Goal: Task Accomplishment & Management: Use online tool/utility

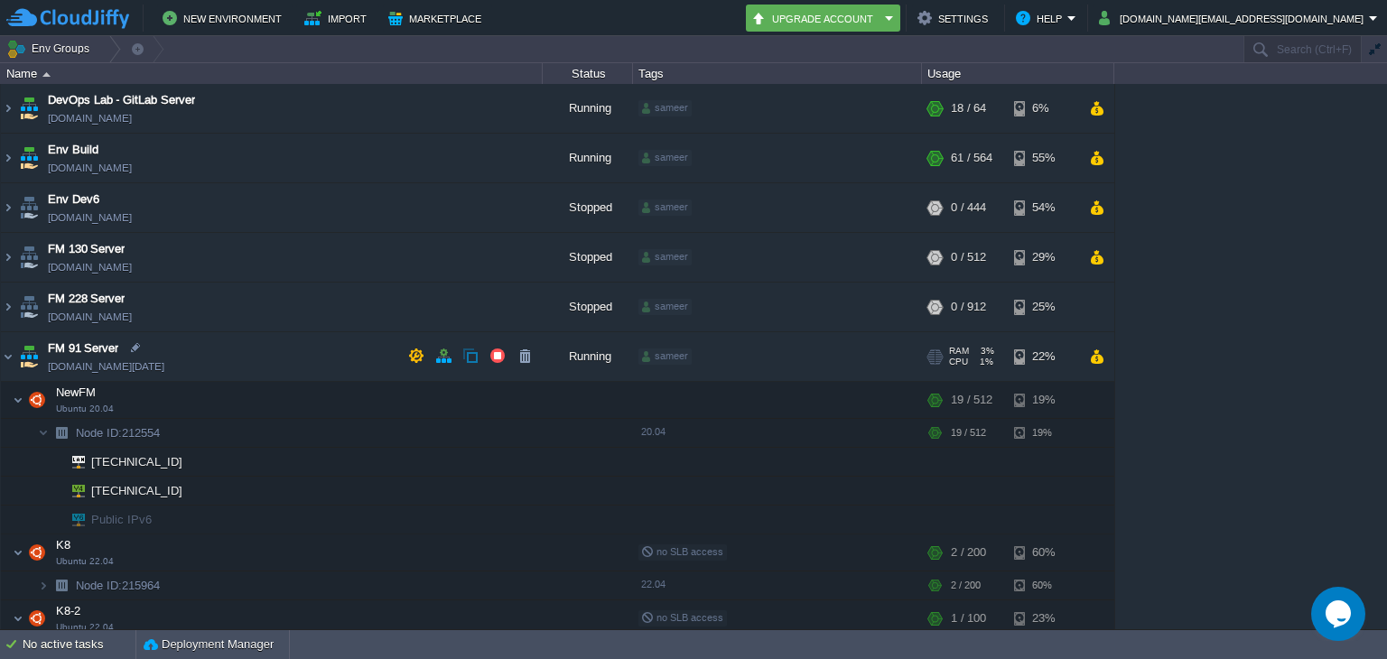
scroll to position [60, 0]
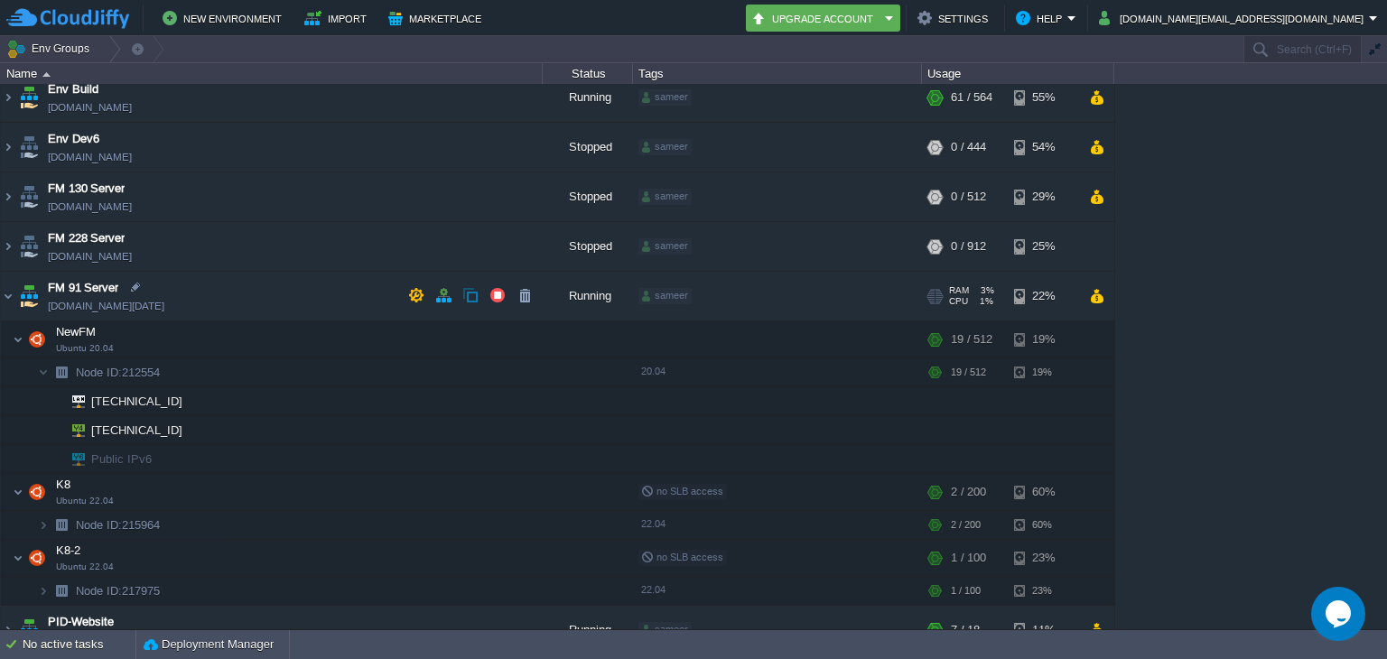
click at [842, 273] on div "sameer + Add to Env Group" at bounding box center [777, 297] width 283 height 51
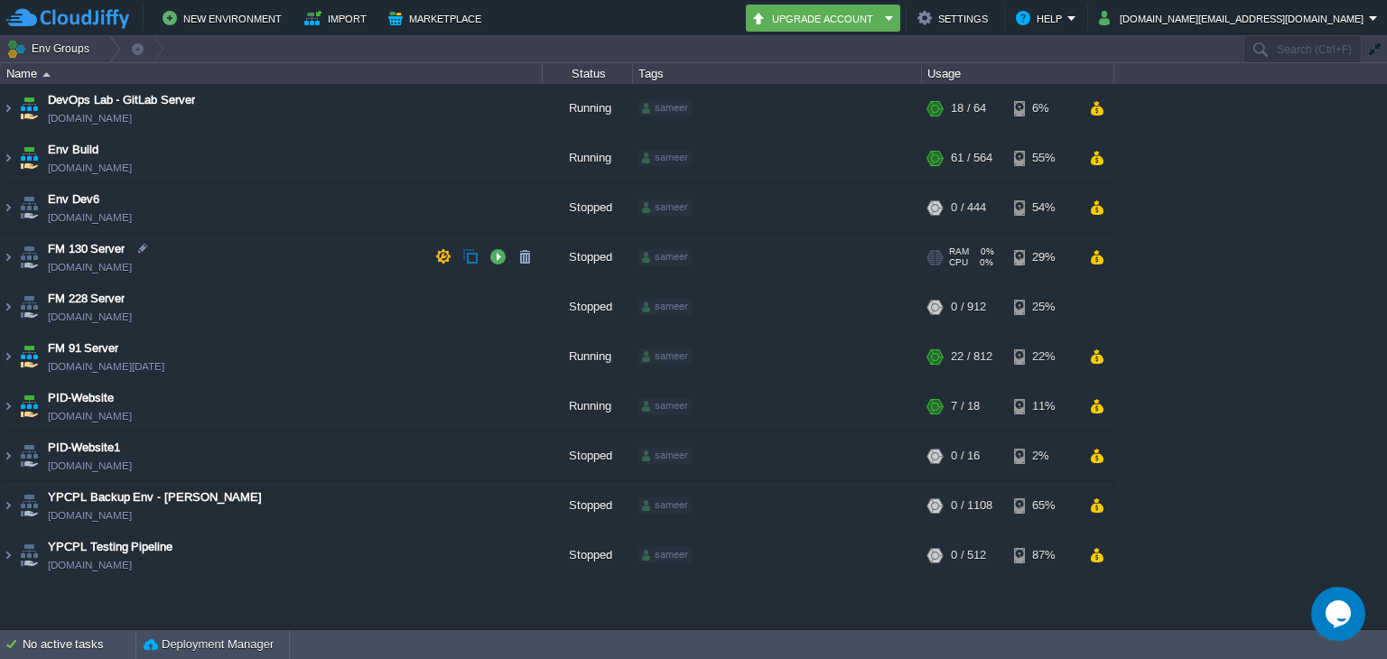
scroll to position [0, 0]
click at [842, 273] on div "sameer + Add to Env Group" at bounding box center [777, 258] width 283 height 51
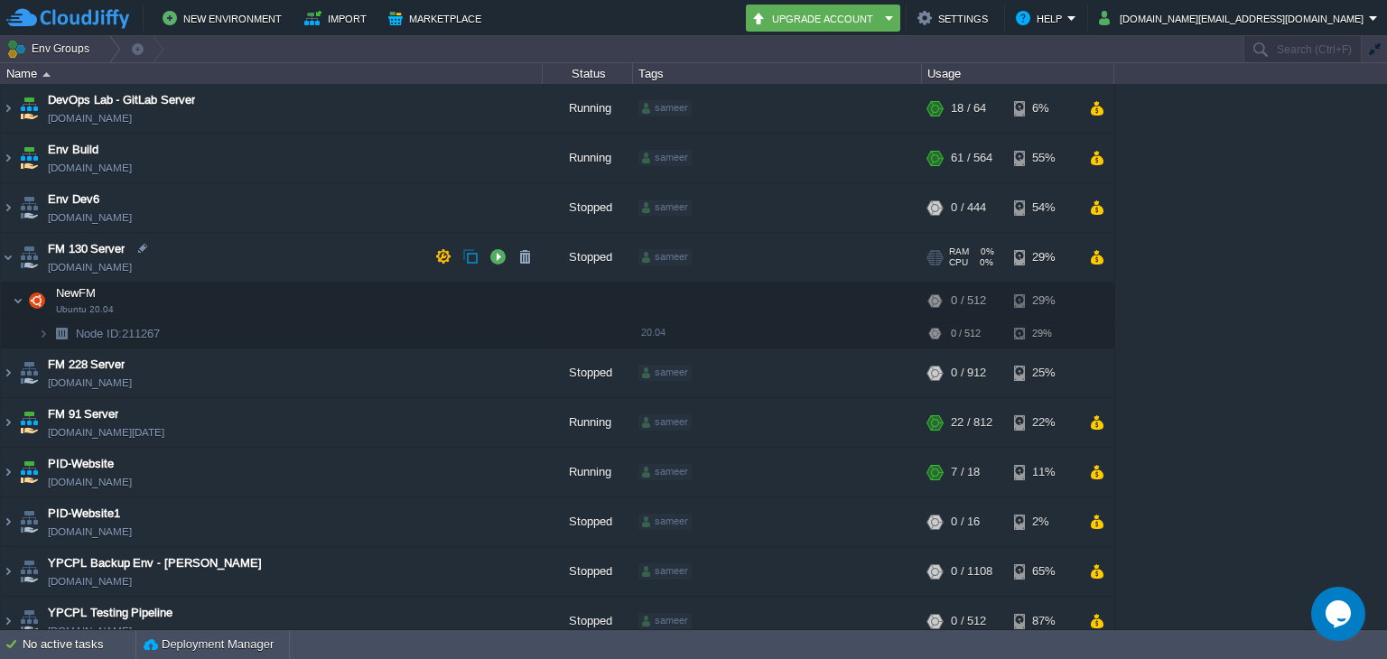
click at [842, 273] on div "sameer + Add to Env Group" at bounding box center [777, 258] width 283 height 51
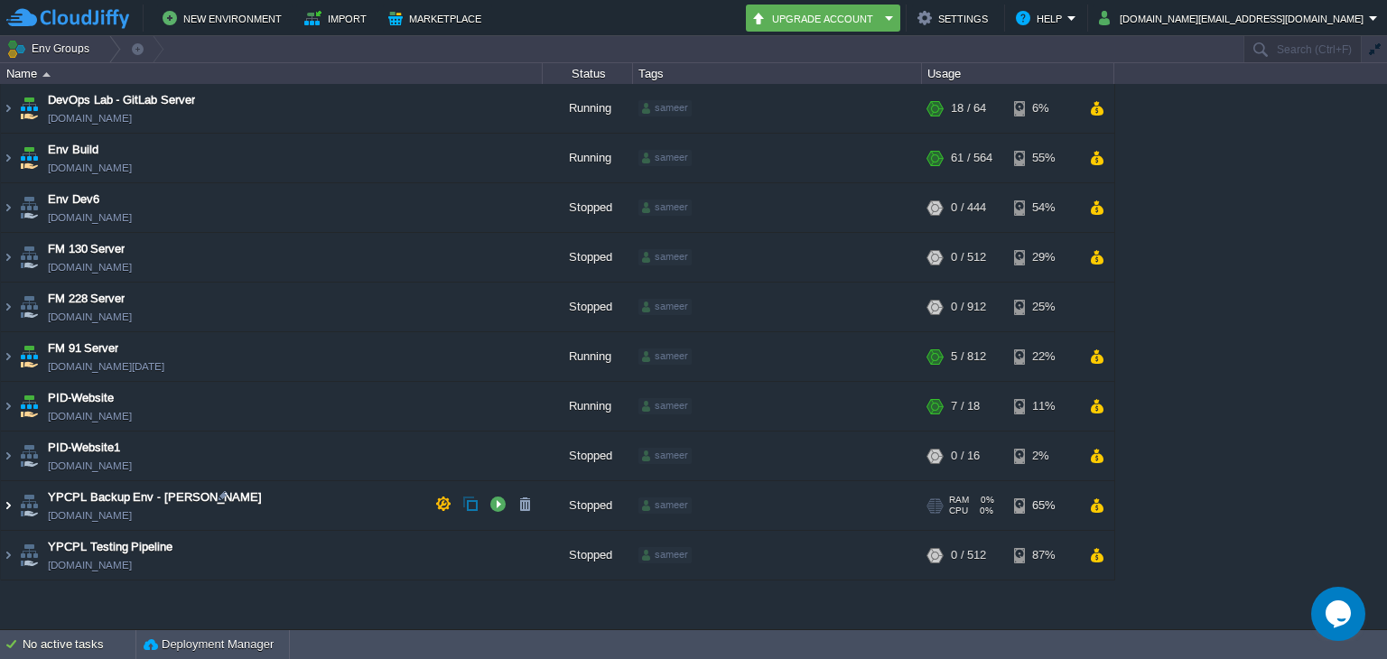
click at [5, 493] on img at bounding box center [8, 505] width 14 height 49
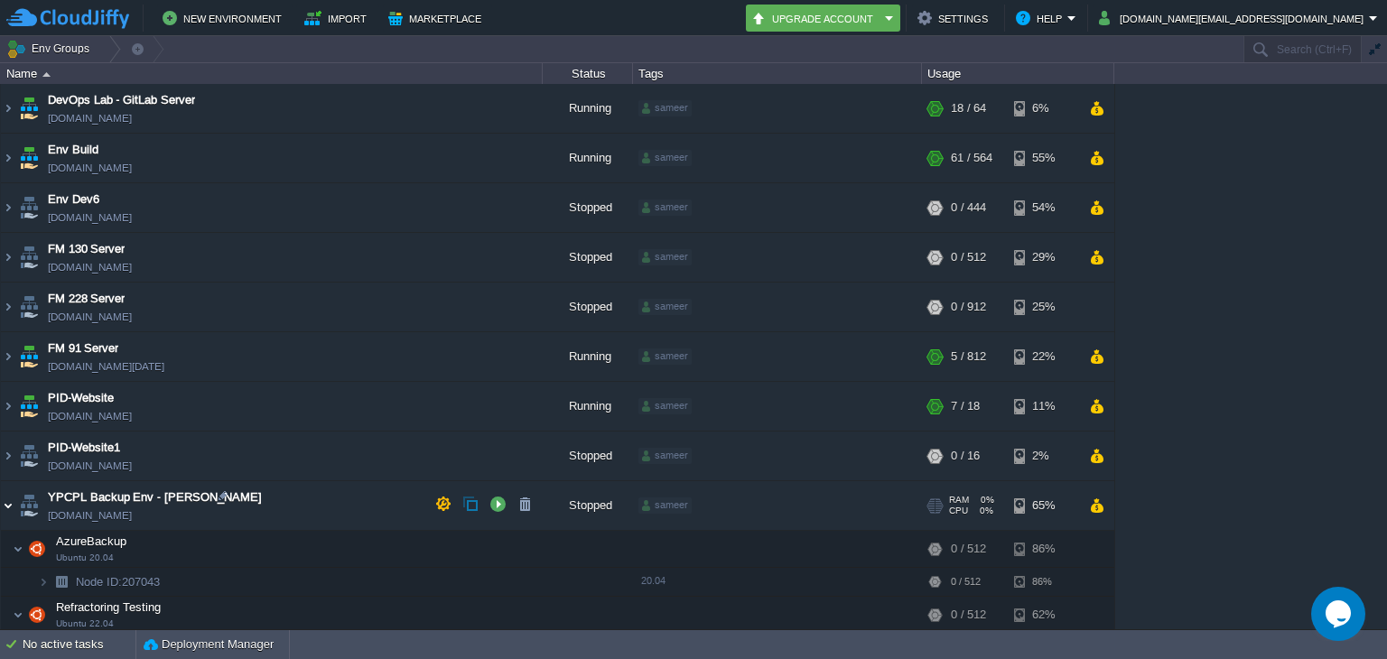
click at [5, 493] on img at bounding box center [8, 505] width 14 height 49
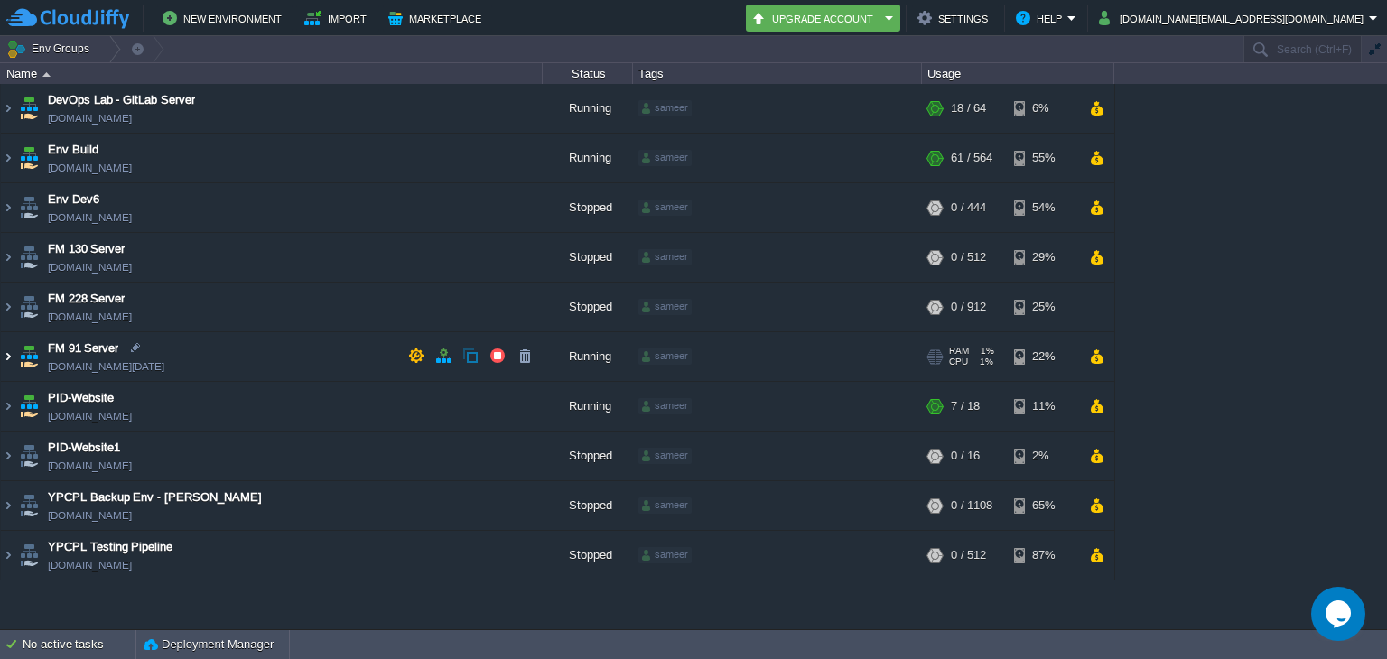
click at [14, 353] on img at bounding box center [8, 356] width 14 height 49
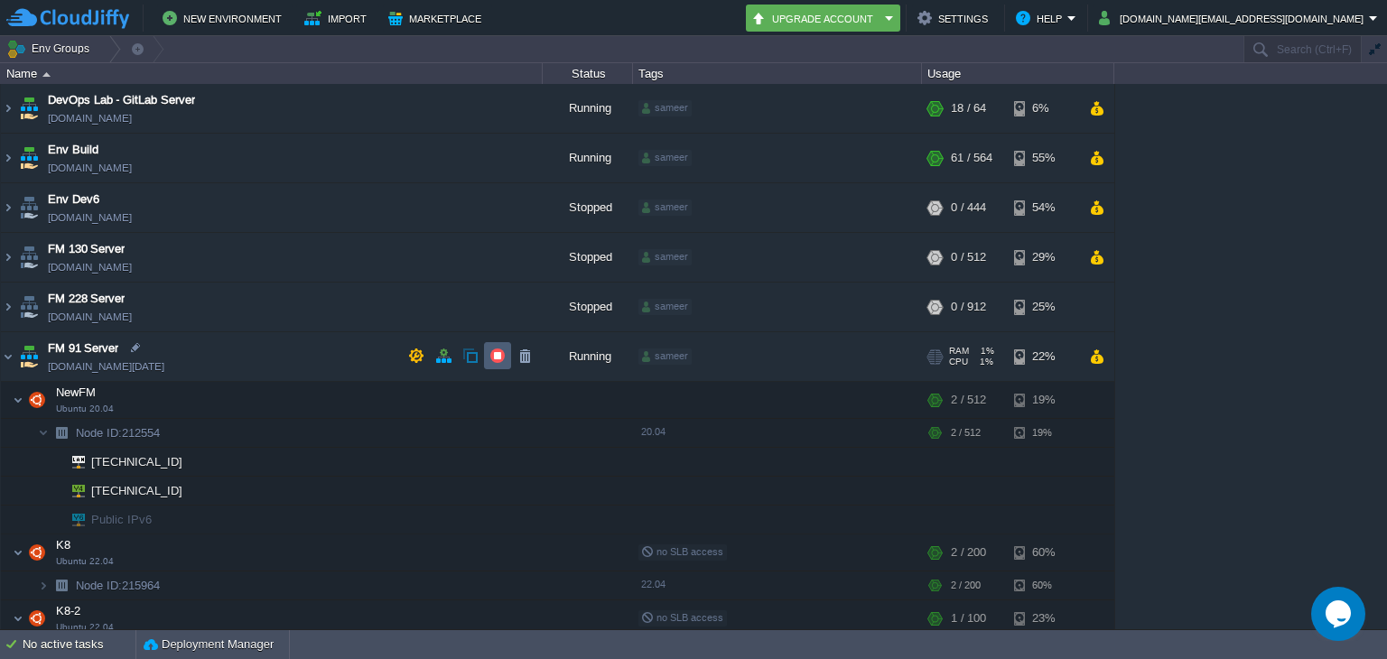
click at [500, 357] on button "button" at bounding box center [497, 356] width 16 height 16
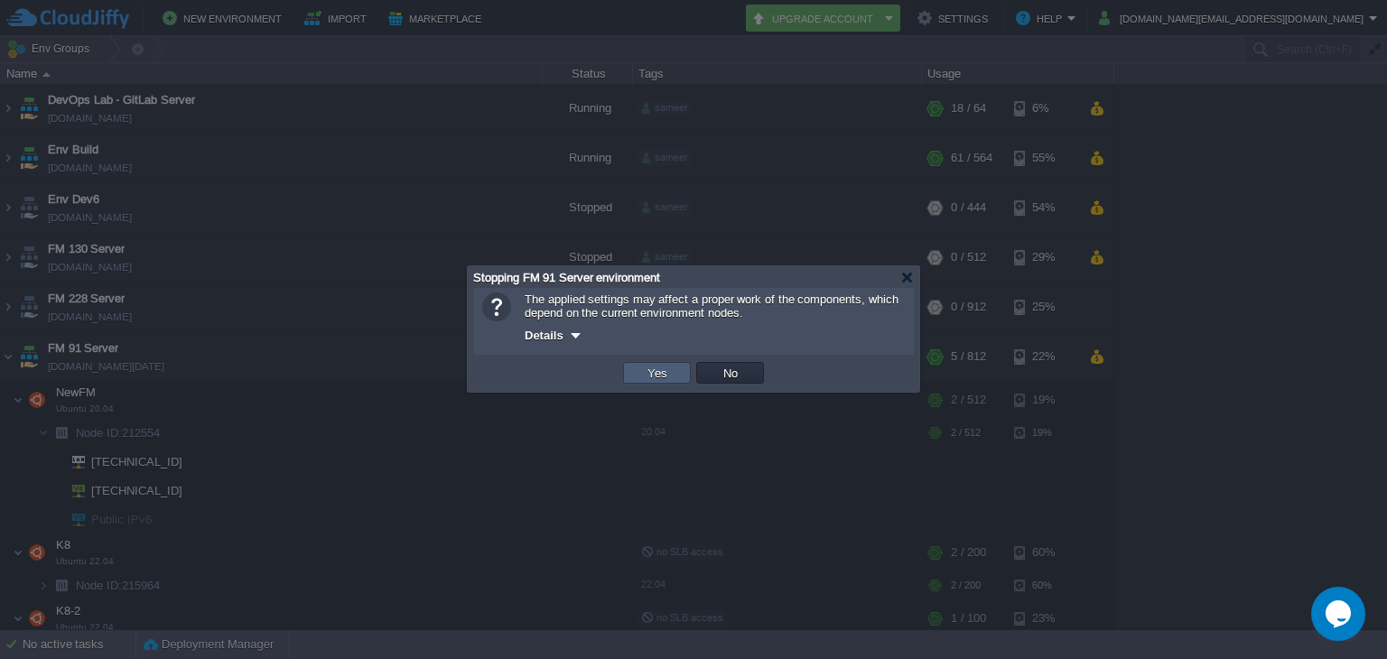
click at [661, 376] on button "Yes" at bounding box center [657, 373] width 31 height 16
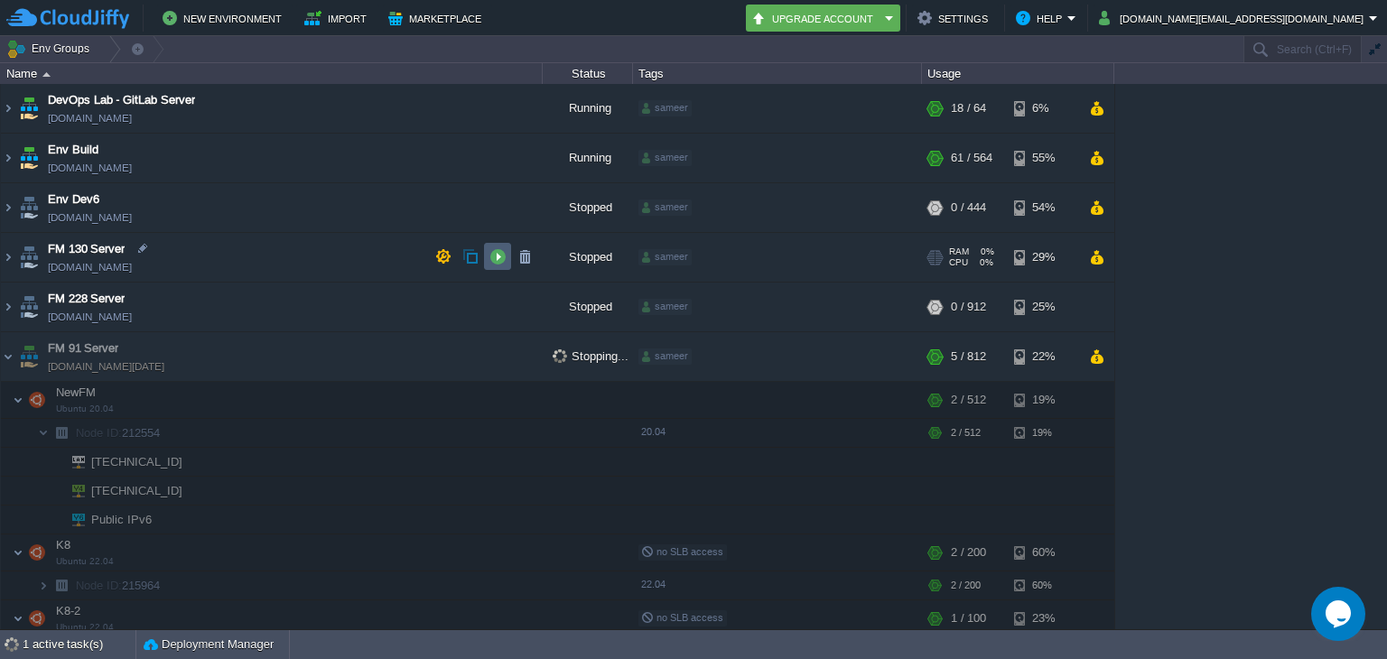
click at [494, 256] on button "button" at bounding box center [497, 256] width 16 height 16
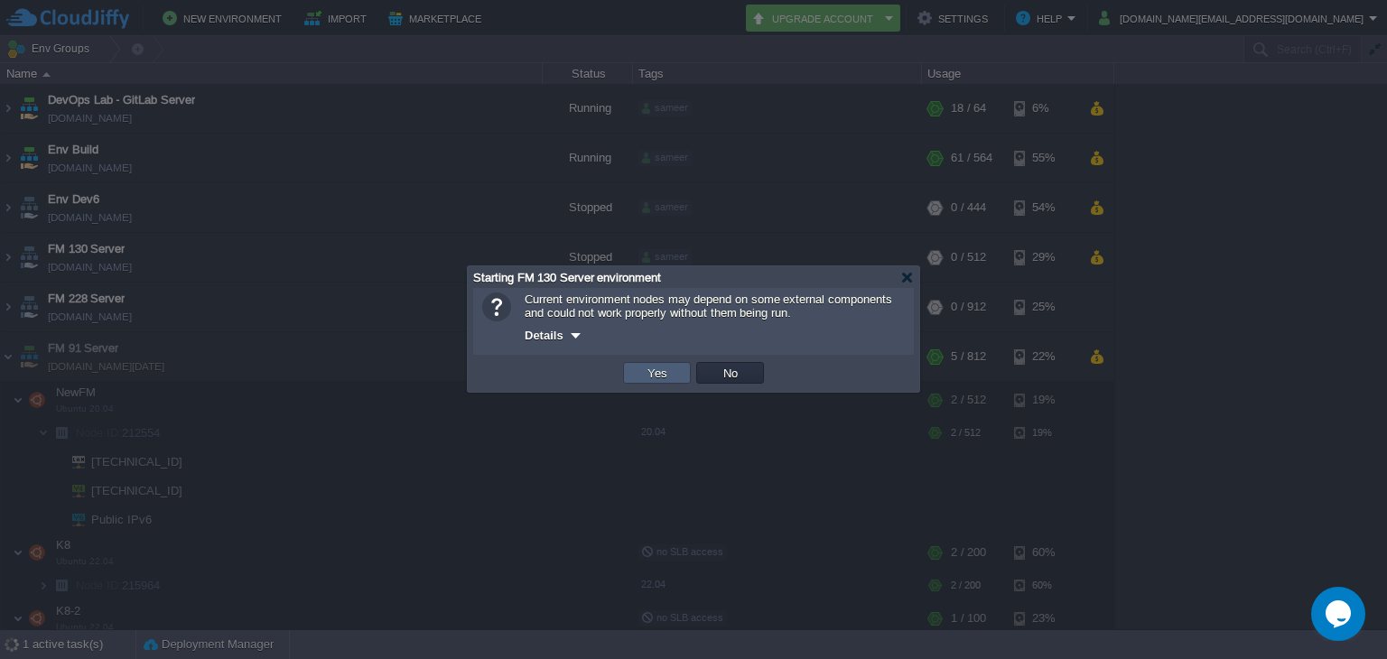
click at [655, 382] on td "Yes" at bounding box center [657, 373] width 68 height 22
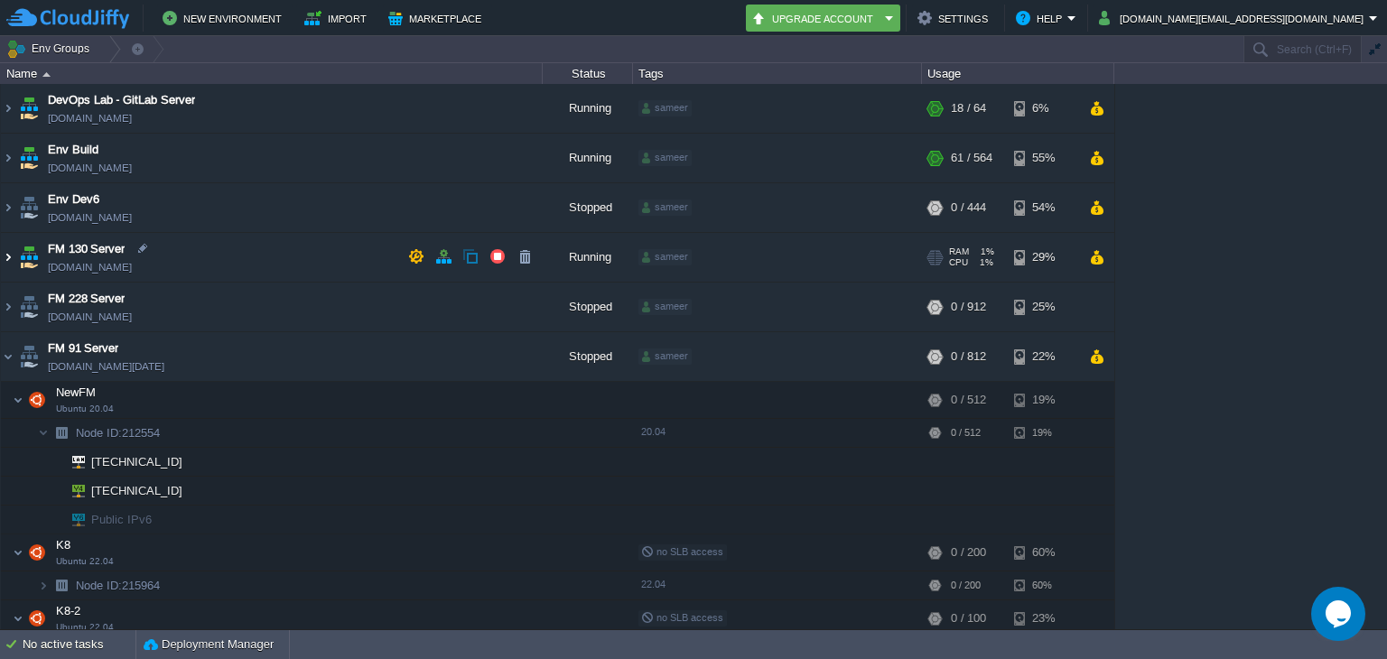
click at [12, 239] on img at bounding box center [8, 257] width 14 height 49
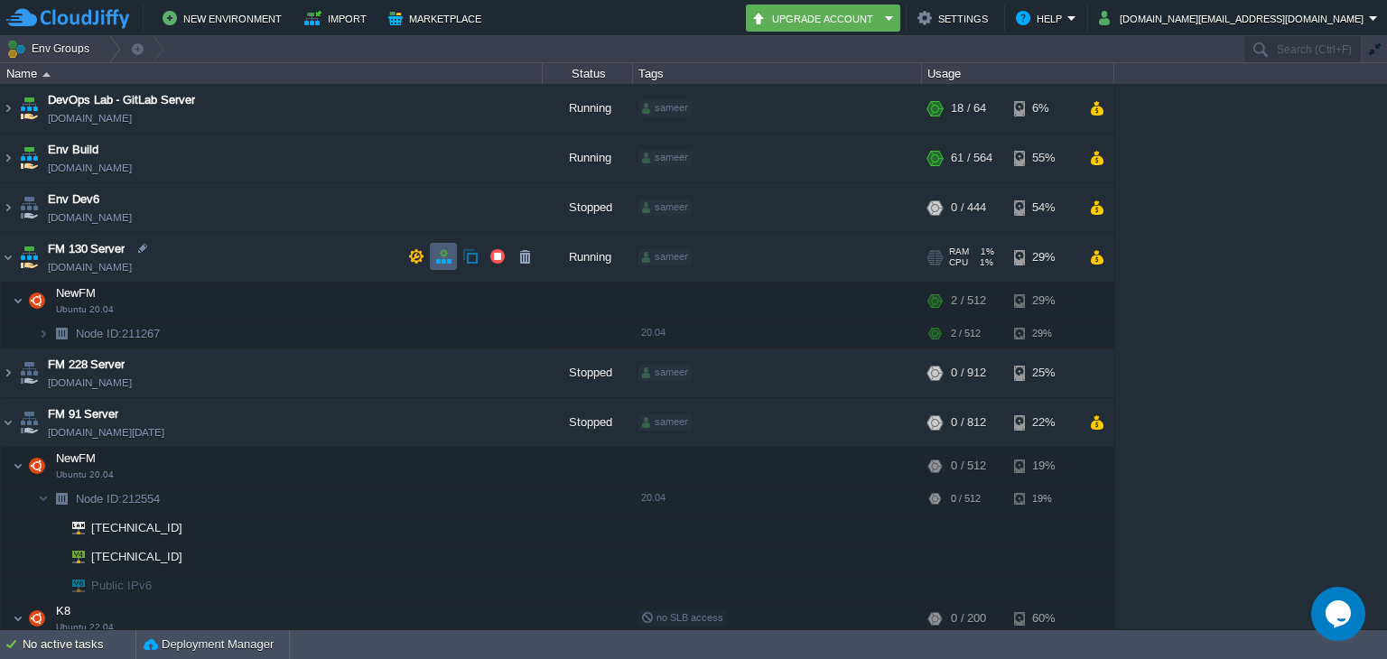
drag, startPoint x: 432, startPoint y: 256, endPoint x: 480, endPoint y: 420, distance: 170.5
click at [432, 256] on td at bounding box center [443, 256] width 27 height 27
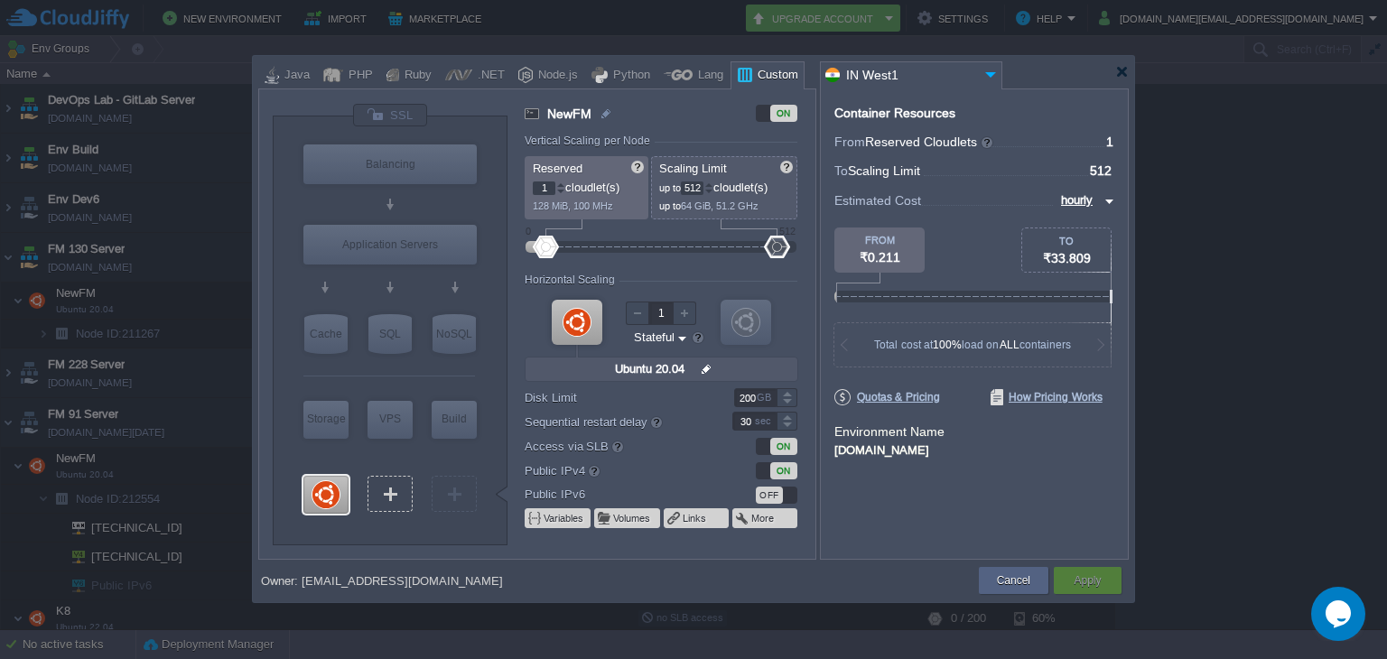
click at [395, 482] on div "VM" at bounding box center [389, 494] width 45 height 36
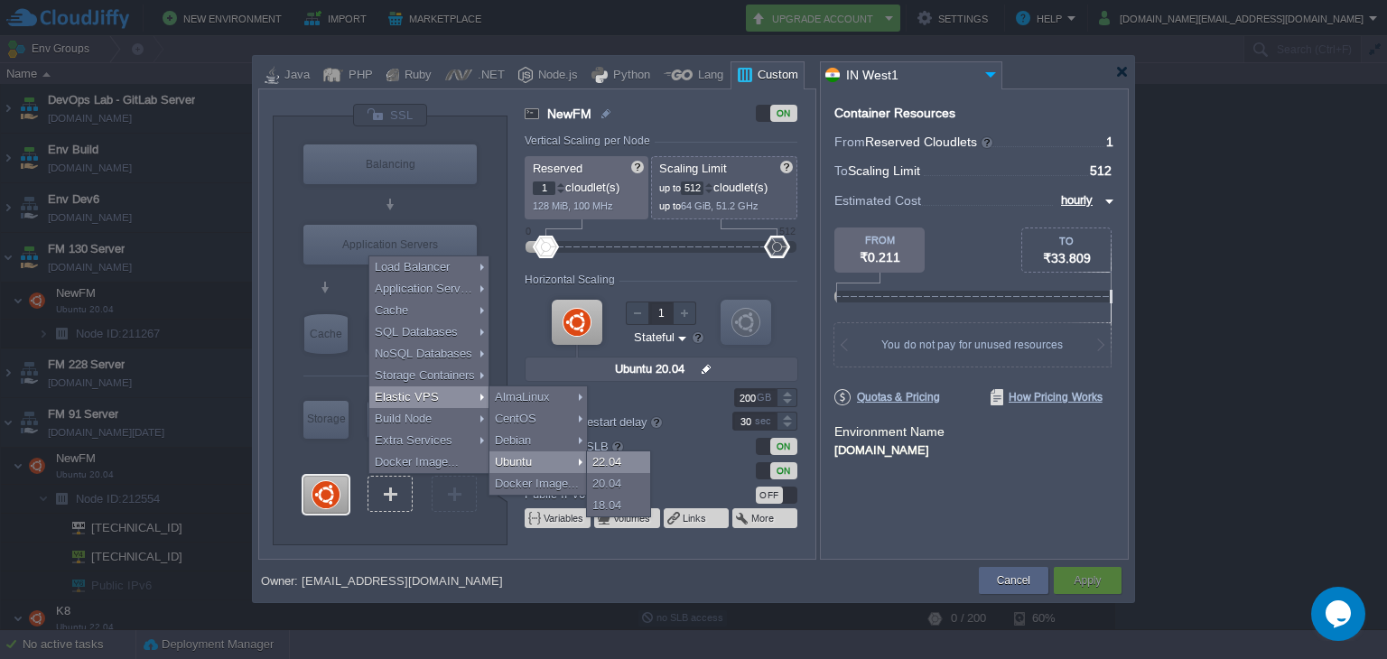
click at [598, 454] on div "22.04" at bounding box center [618, 462] width 63 height 22
type input "Elastic VPS 3"
type input "4"
type input "Ubuntu 22.04"
type input "22.04"
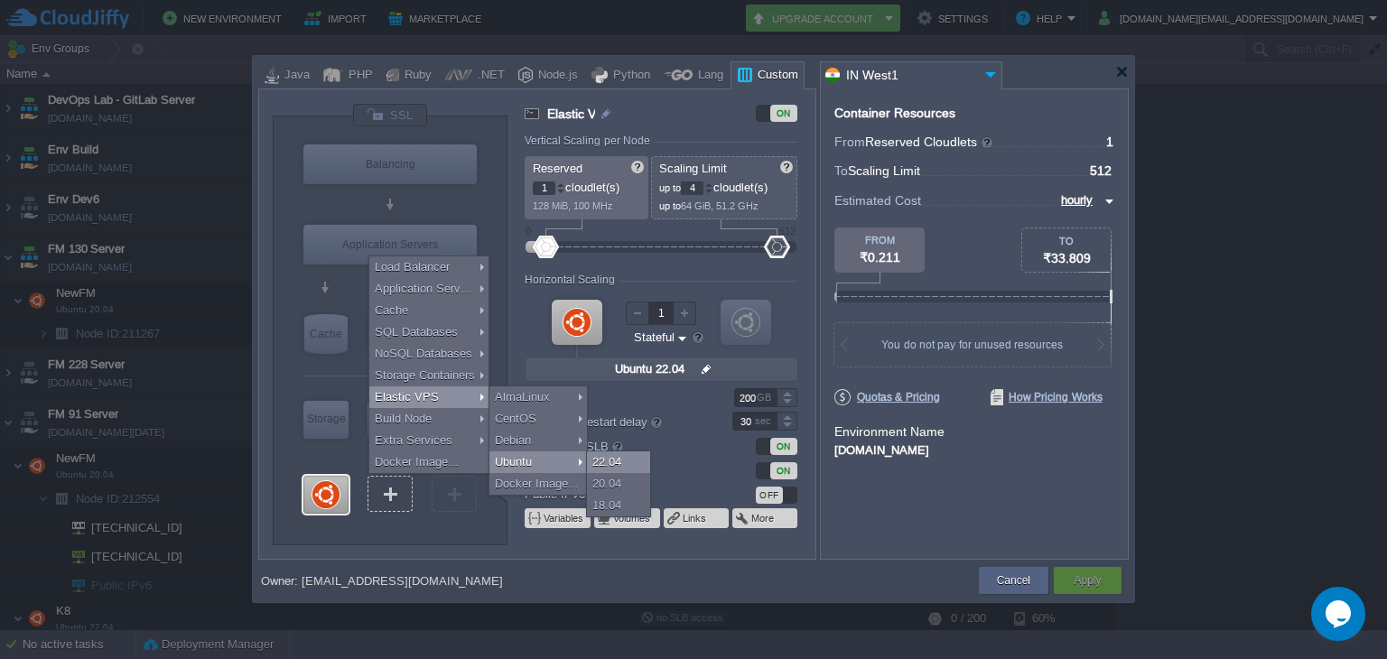
type input "20"
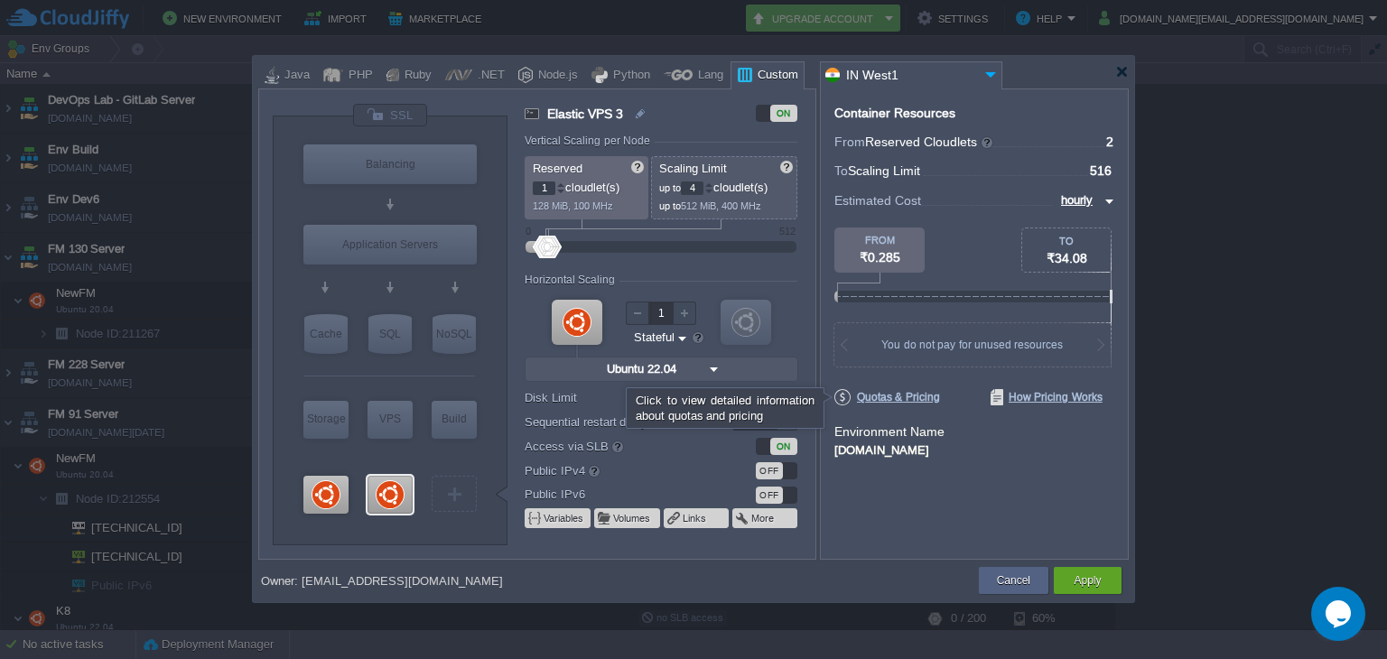
type input "Docker Image"
type input "Select Image"
type input "254"
drag, startPoint x: 548, startPoint y: 248, endPoint x: 664, endPoint y: 242, distance: 115.7
click at [664, 242] on div at bounding box center [663, 247] width 26 height 23
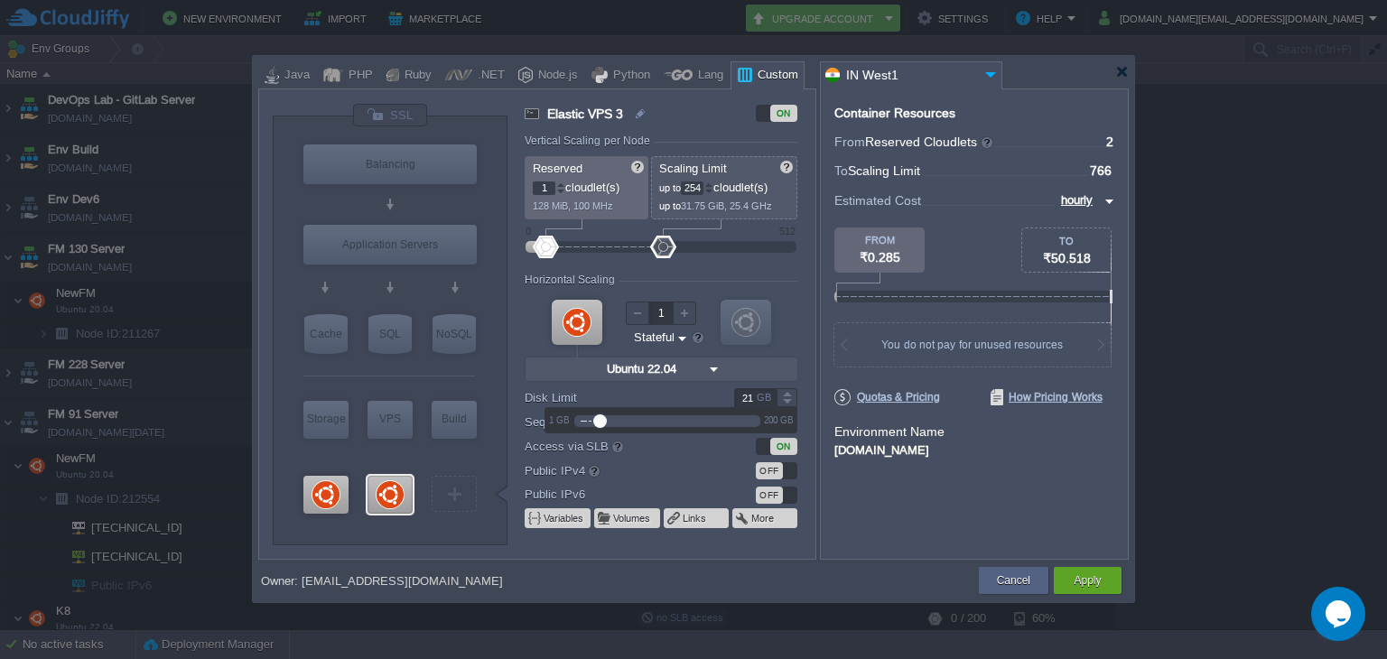
click at [780, 395] on div at bounding box center [786, 392] width 21 height 9
click at [783, 393] on div at bounding box center [786, 392] width 21 height 9
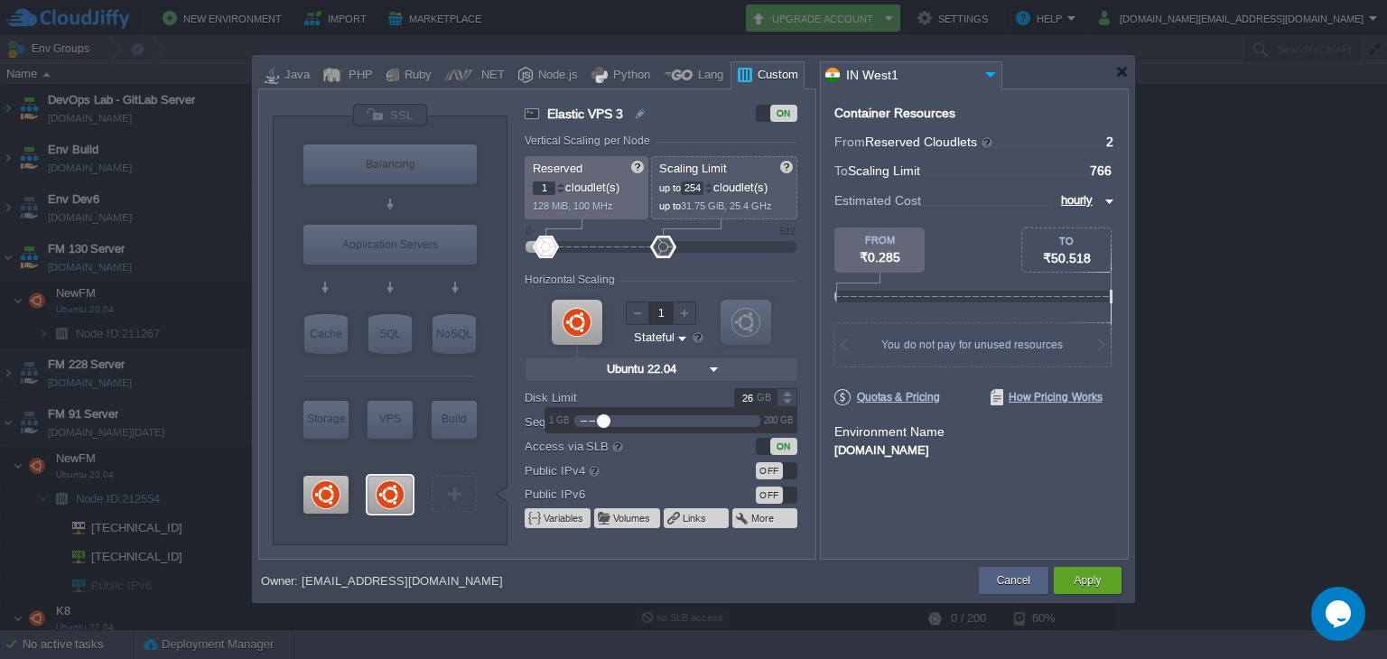
click at [783, 393] on div at bounding box center [786, 392] width 21 height 9
type input "30"
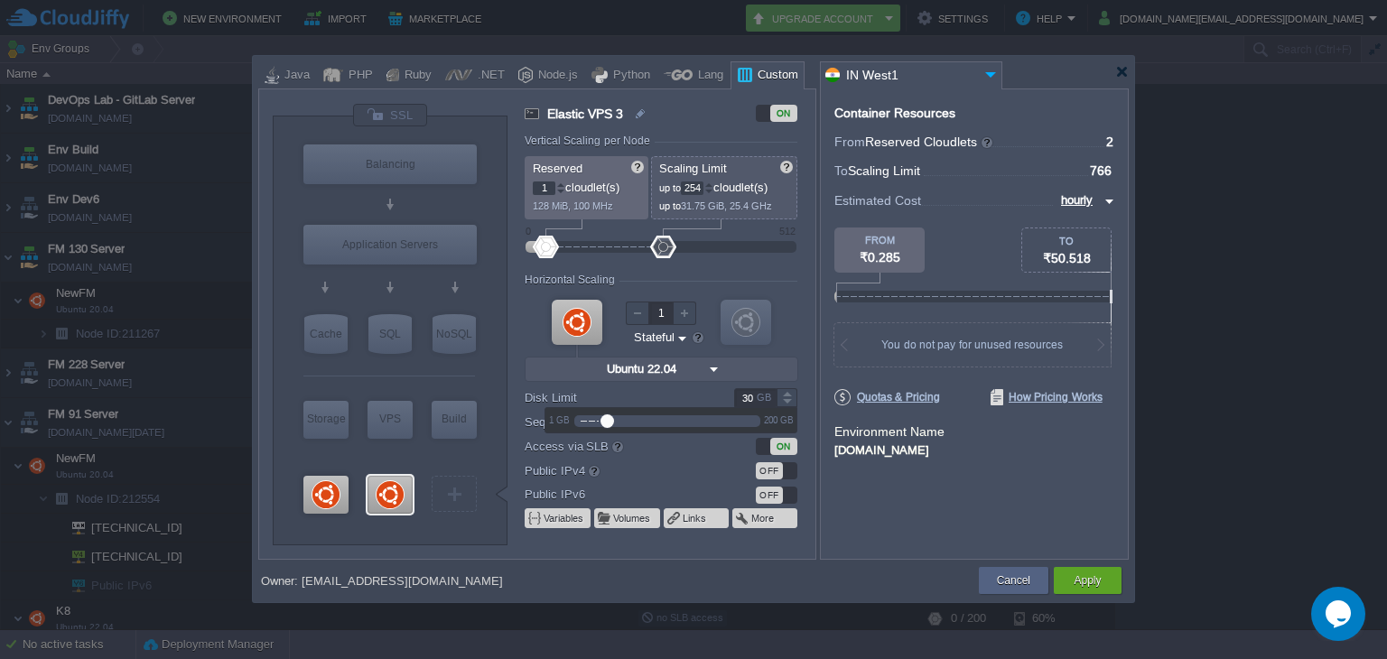
click at [783, 393] on div at bounding box center [786, 392] width 21 height 9
click at [836, 474] on div "Container Resources From Reserved Cloudlets ... = 2 not added To Scaling Limit …" at bounding box center [974, 323] width 309 height 471
click at [1082, 569] on div "Apply" at bounding box center [1087, 580] width 41 height 27
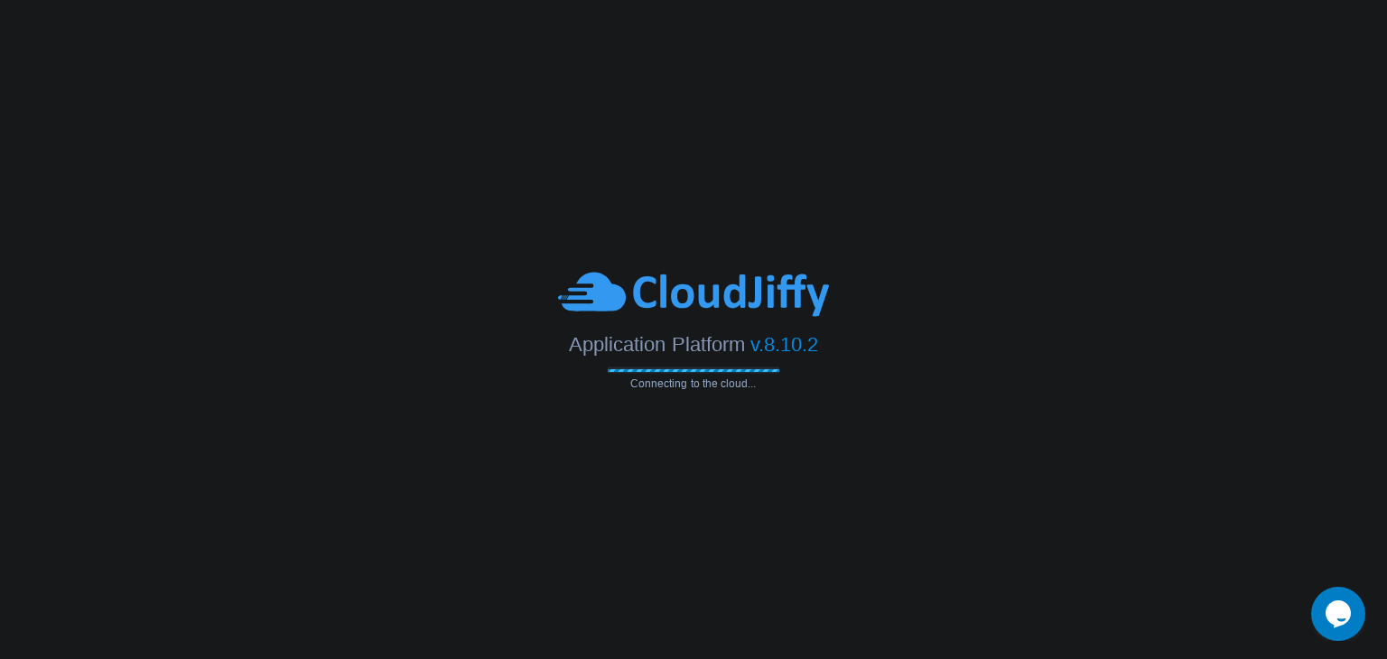
click at [560, 217] on body "Application Platform v.8.10.2 Connecting to the cloud..." at bounding box center [693, 329] width 1387 height 659
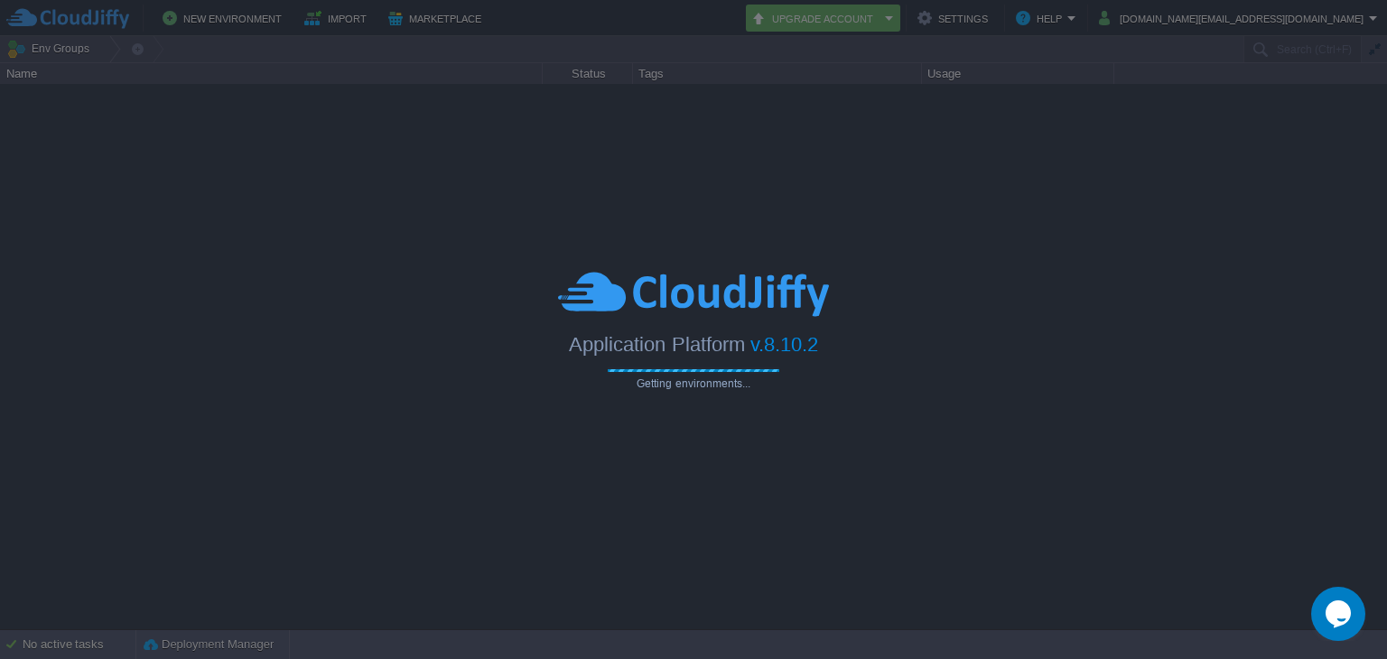
click at [0, 355] on div "Application Platform v.8.10.2" at bounding box center [693, 338] width 1387 height 37
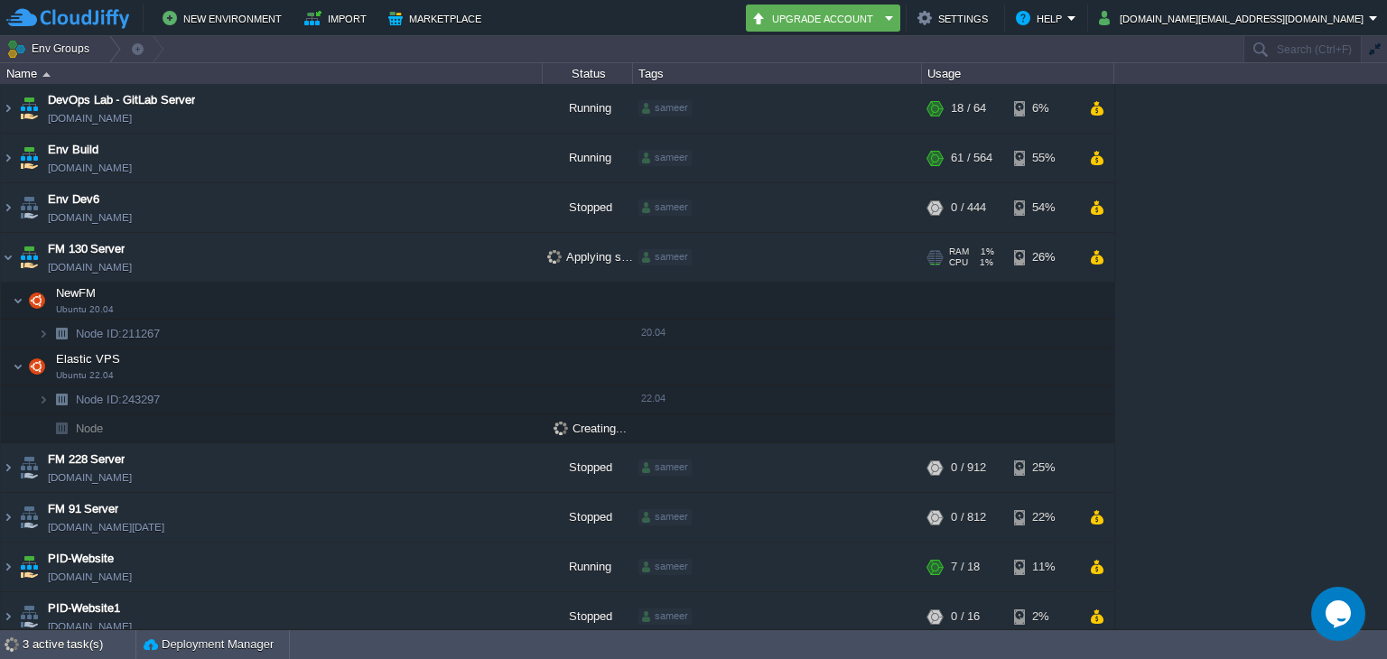
click at [17, 245] on img at bounding box center [28, 257] width 25 height 49
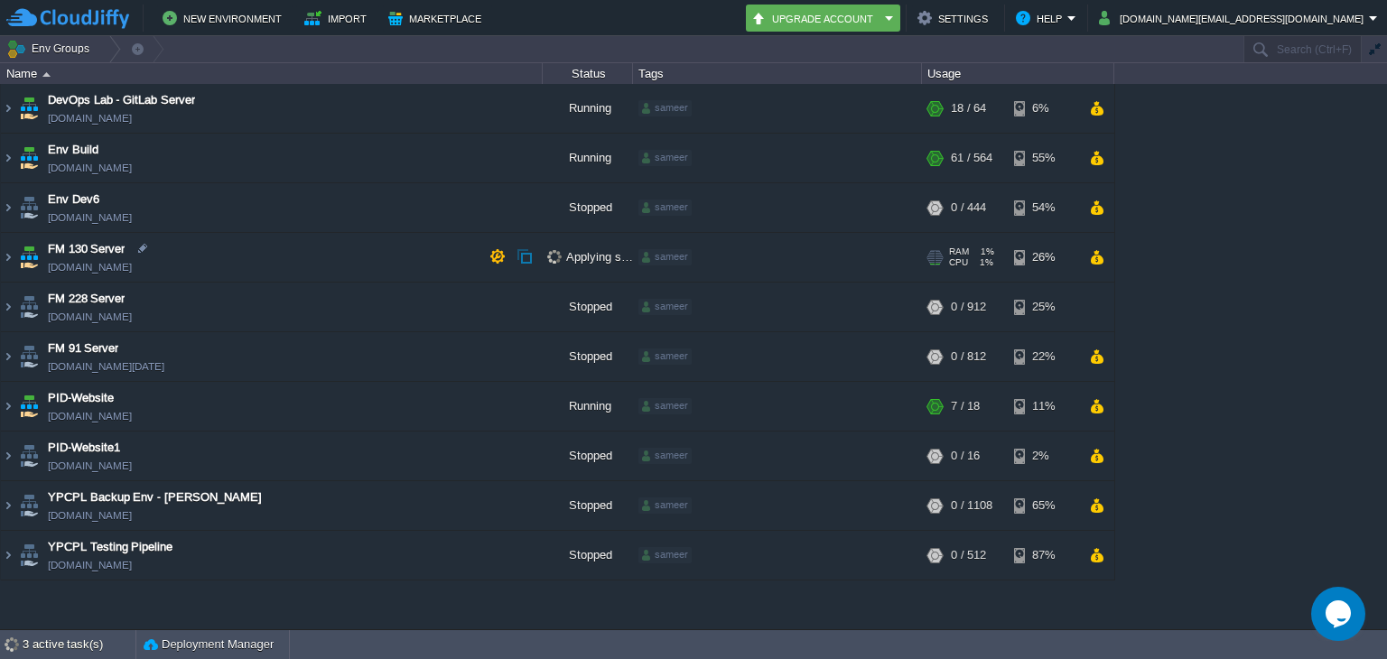
click at [18, 260] on img at bounding box center [28, 257] width 25 height 49
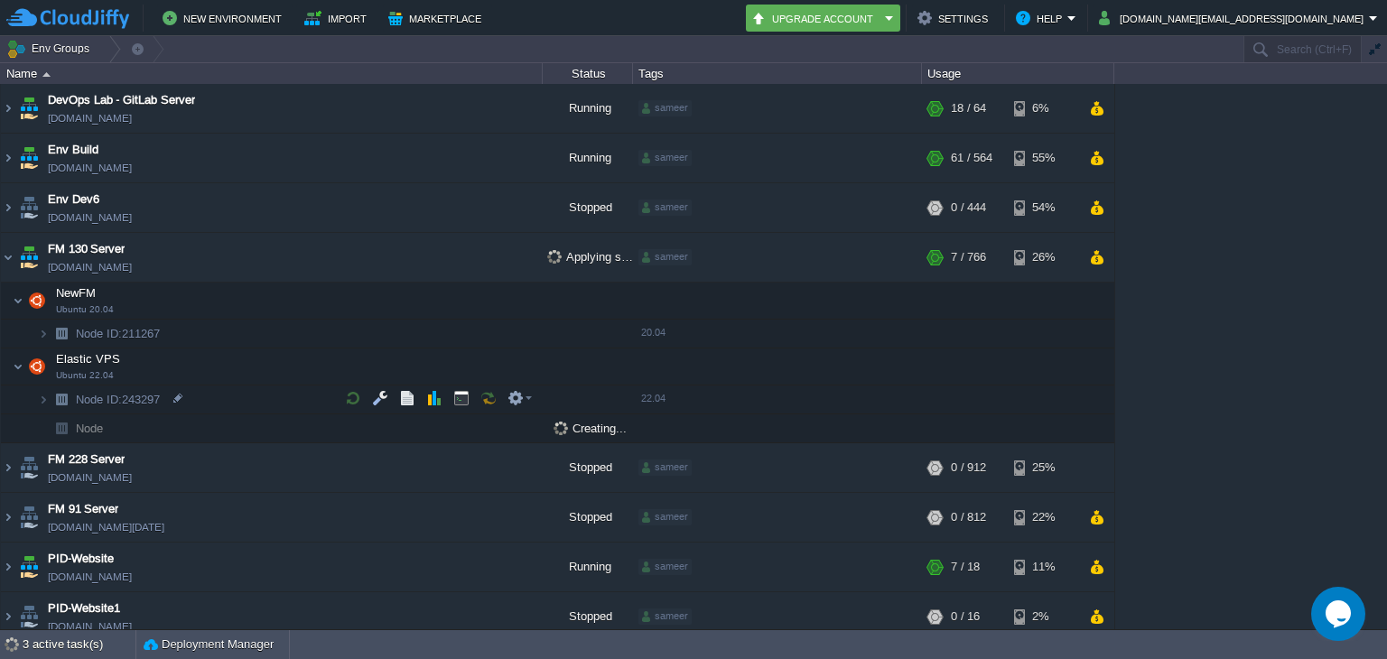
click at [49, 401] on img at bounding box center [61, 400] width 25 height 28
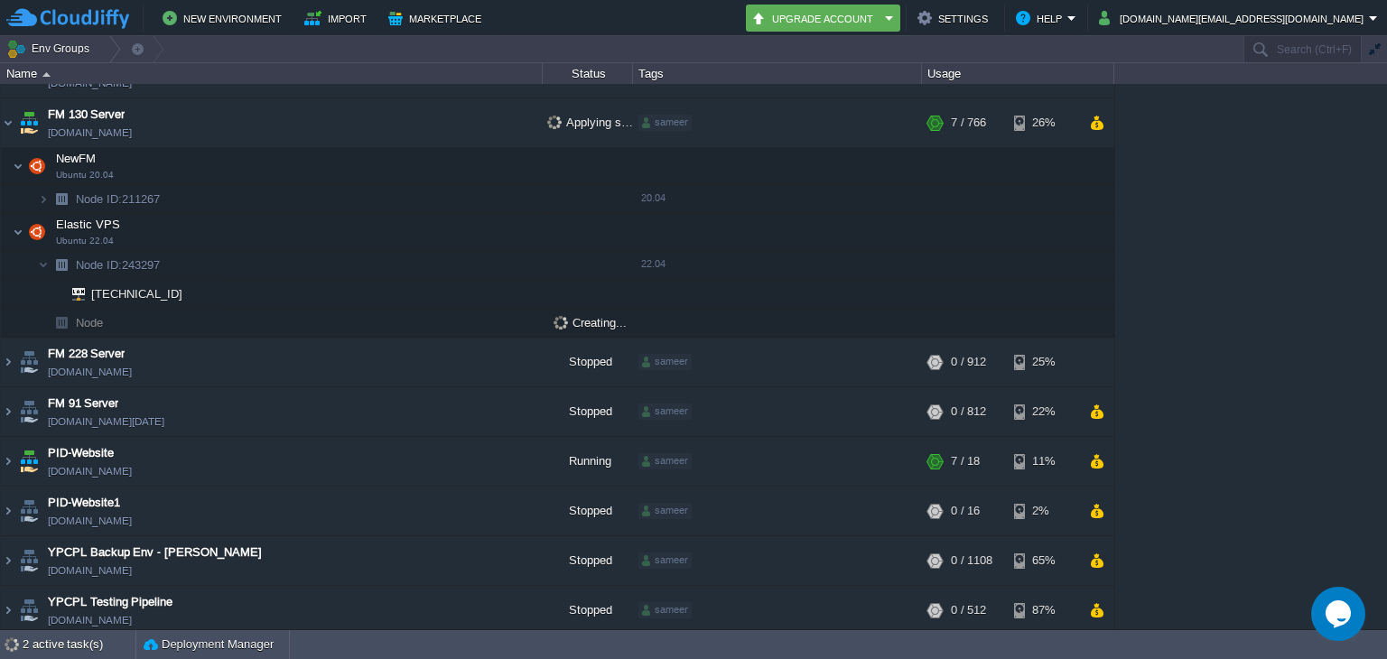
scroll to position [137, 0]
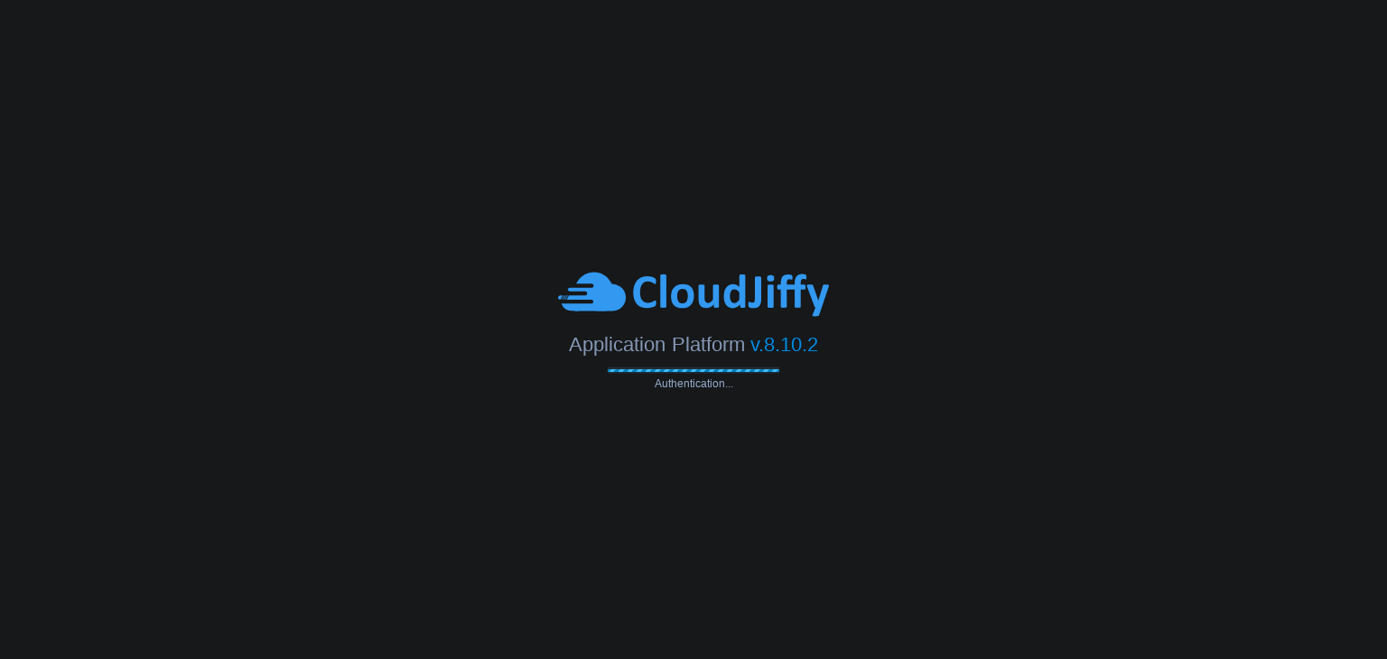
click at [606, 344] on span "Application Platform" at bounding box center [656, 344] width 175 height 23
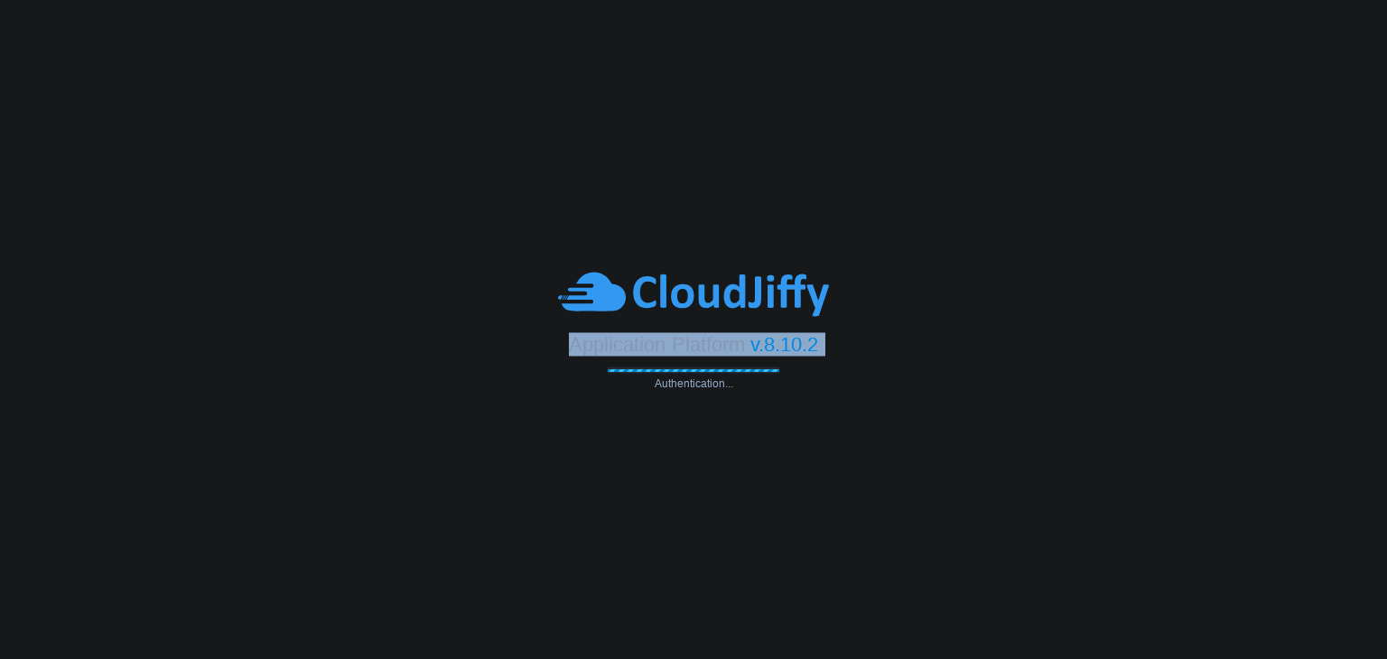
click at [606, 344] on span "Application Platform" at bounding box center [656, 344] width 175 height 23
click at [636, 288] on img at bounding box center [693, 295] width 271 height 50
click at [671, 341] on span "Application Platform" at bounding box center [656, 344] width 175 height 23
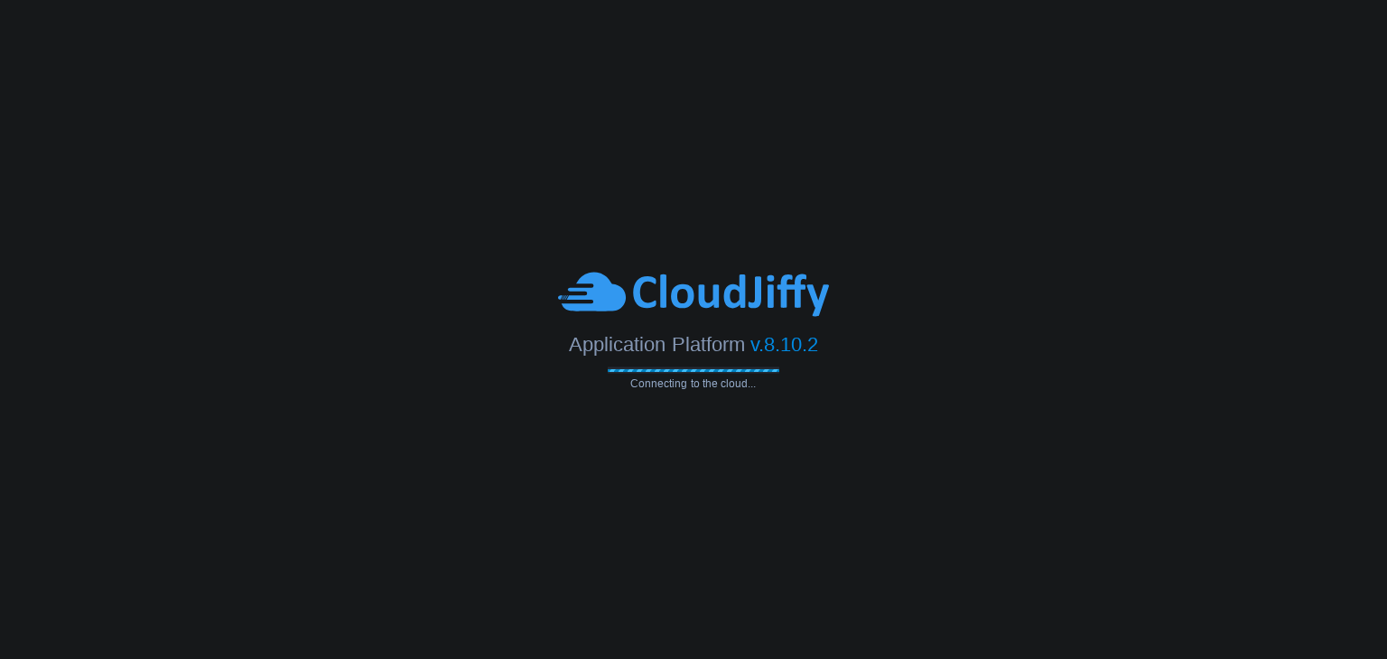
click at [655, 354] on span "Application Platform" at bounding box center [656, 344] width 175 height 23
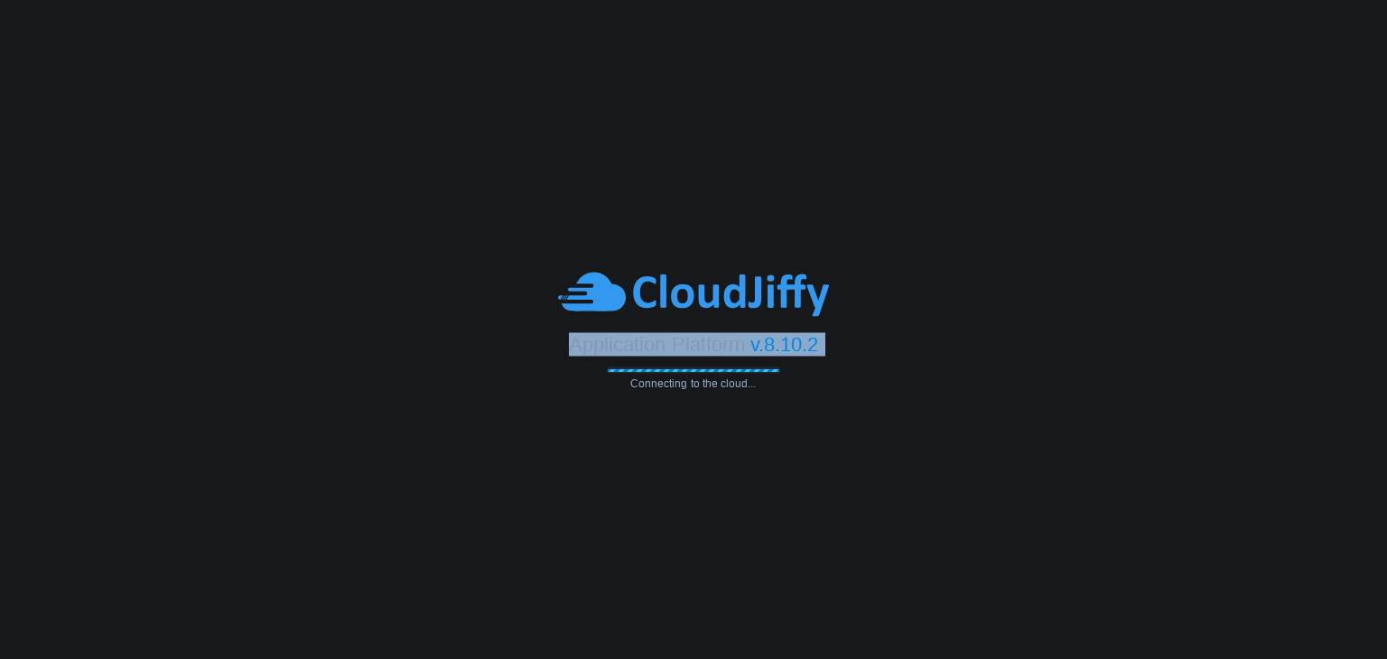
click at [655, 354] on span "Application Platform" at bounding box center [656, 344] width 175 height 23
click at [762, 344] on span "v.8.10.2" at bounding box center [784, 344] width 68 height 23
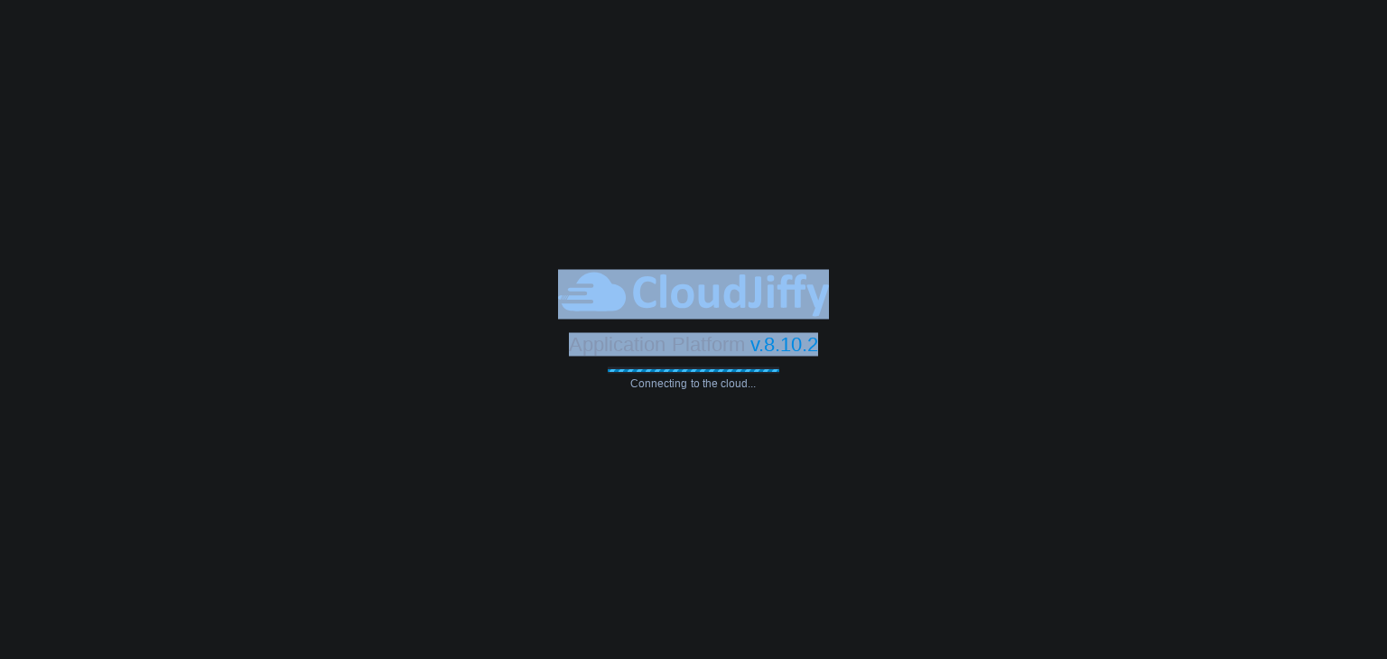
drag, startPoint x: 836, startPoint y: 339, endPoint x: 606, endPoint y: 298, distance: 233.8
click at [607, 298] on div "Application Platform v.8.10.2 Connecting to the cloud..." at bounding box center [693, 330] width 1387 height 120
click at [513, 297] on div at bounding box center [693, 295] width 1387 height 50
drag, startPoint x: 514, startPoint y: 297, endPoint x: 843, endPoint y: 360, distance: 335.5
click at [843, 360] on div "Application Platform v.8.10.2 Connecting to the cloud..." at bounding box center [693, 330] width 1387 height 120
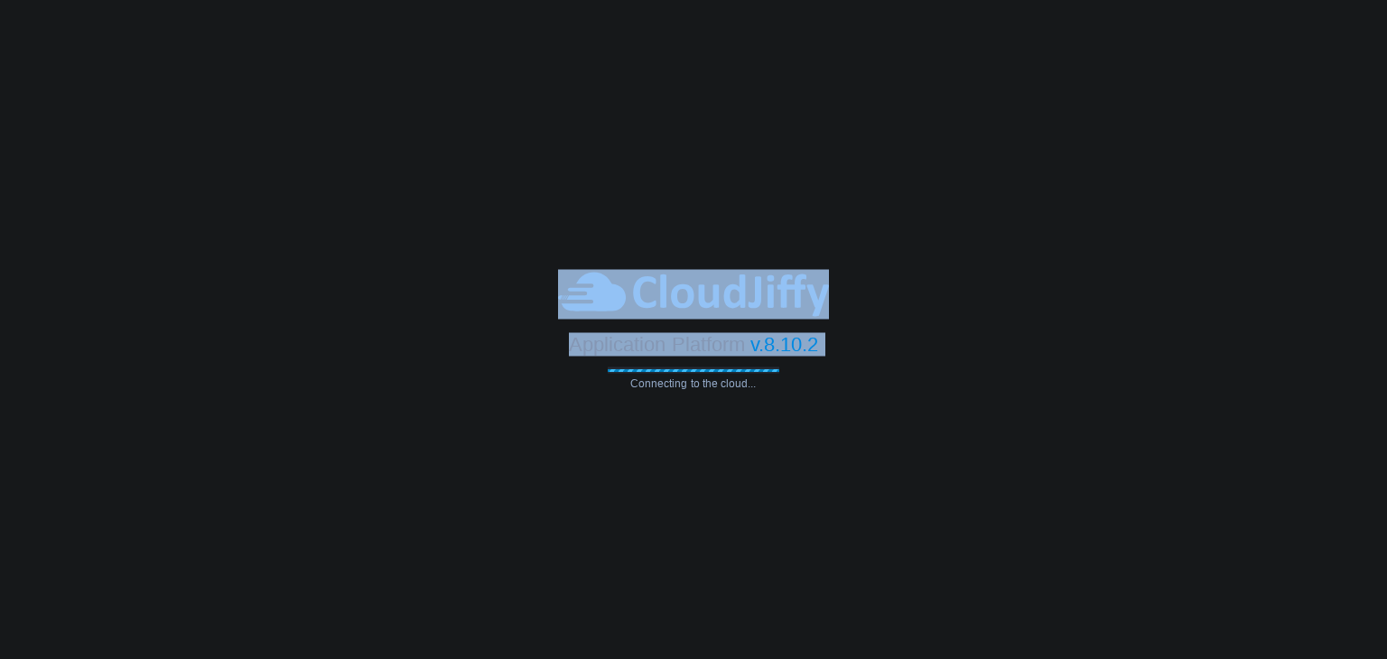
click at [843, 360] on div "Application Platform v.8.10.2 Connecting to the cloud..." at bounding box center [693, 330] width 1387 height 120
drag, startPoint x: 843, startPoint y: 360, endPoint x: 572, endPoint y: 309, distance: 276.6
click at [578, 308] on div "Application Platform v.8.10.2 Connecting to the cloud..." at bounding box center [693, 330] width 1387 height 120
click at [510, 297] on div at bounding box center [693, 295] width 1387 height 50
drag, startPoint x: 516, startPoint y: 296, endPoint x: 892, endPoint y: 369, distance: 382.6
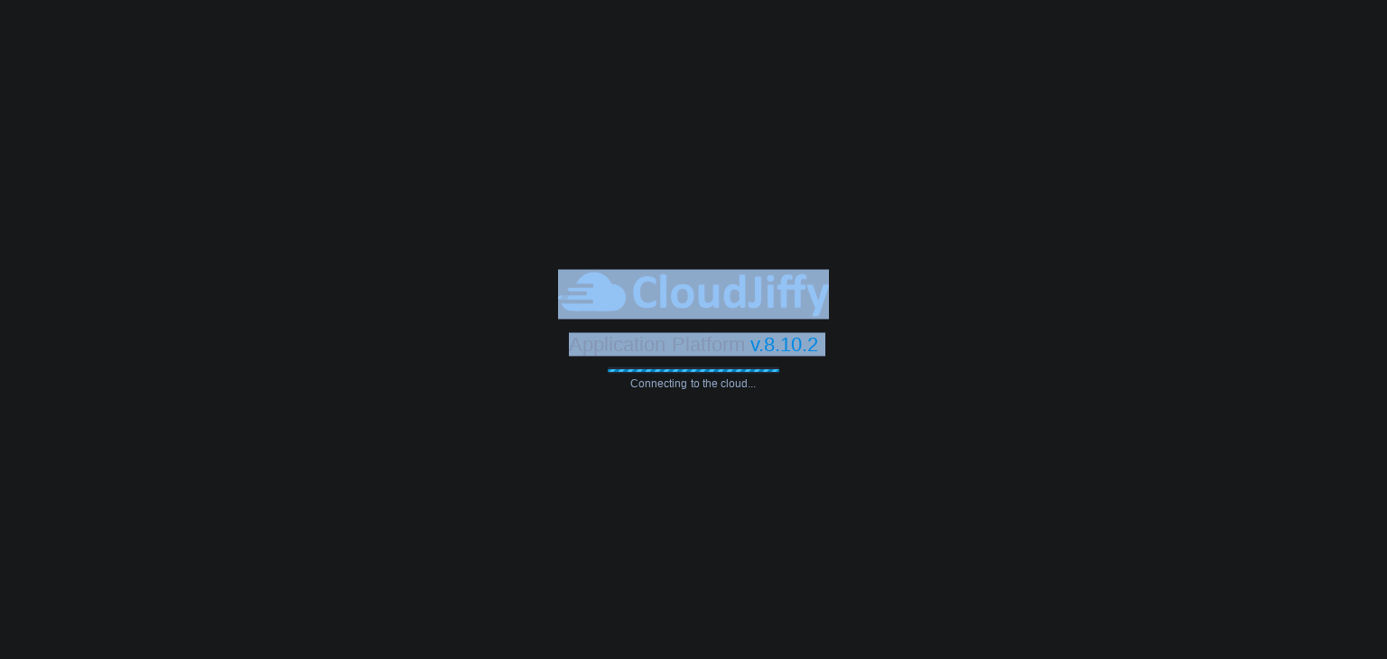
click at [892, 369] on div "Application Platform v.8.10.2 Connecting to the cloud..." at bounding box center [693, 330] width 1387 height 120
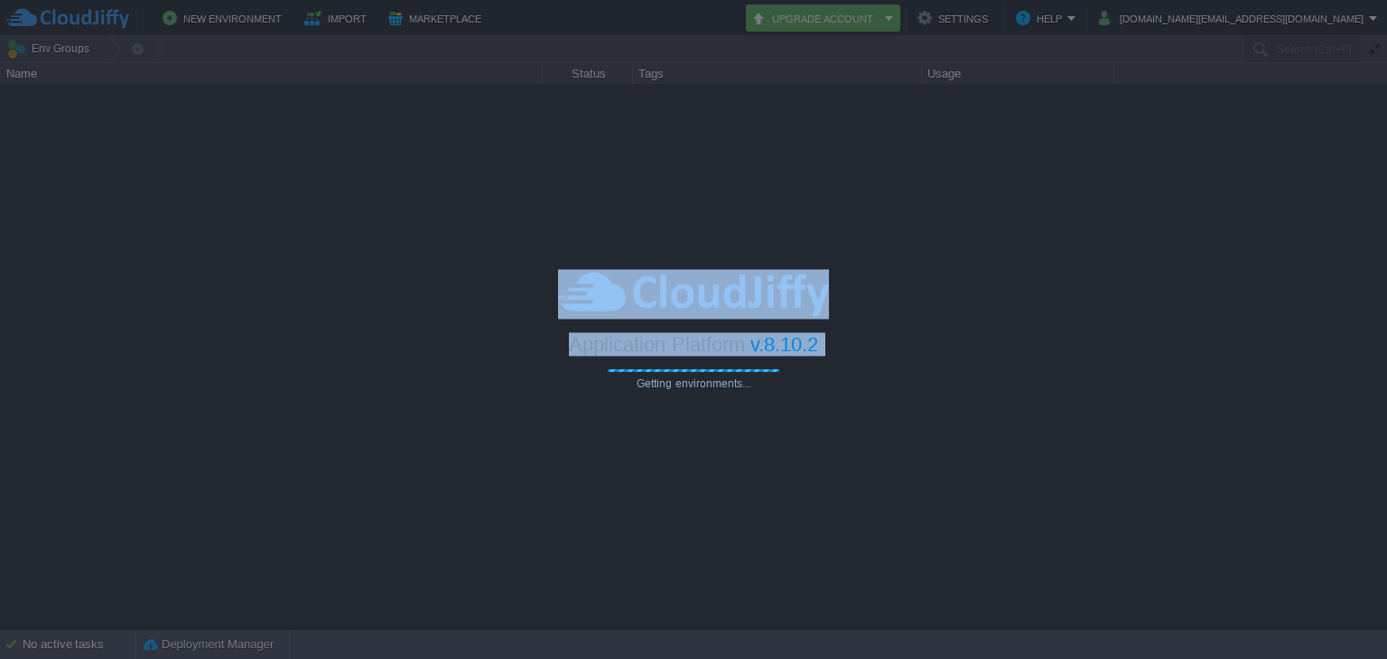
click at [964, 540] on div at bounding box center [693, 329] width 1387 height 659
drag, startPoint x: 814, startPoint y: 340, endPoint x: 545, endPoint y: 283, distance: 275.2
click at [545, 283] on div "Application Platform v.8.10.2 Getting environments..." at bounding box center [693, 330] width 1387 height 120
click at [524, 292] on div at bounding box center [693, 295] width 1387 height 50
click at [545, 291] on div at bounding box center [693, 295] width 1387 height 50
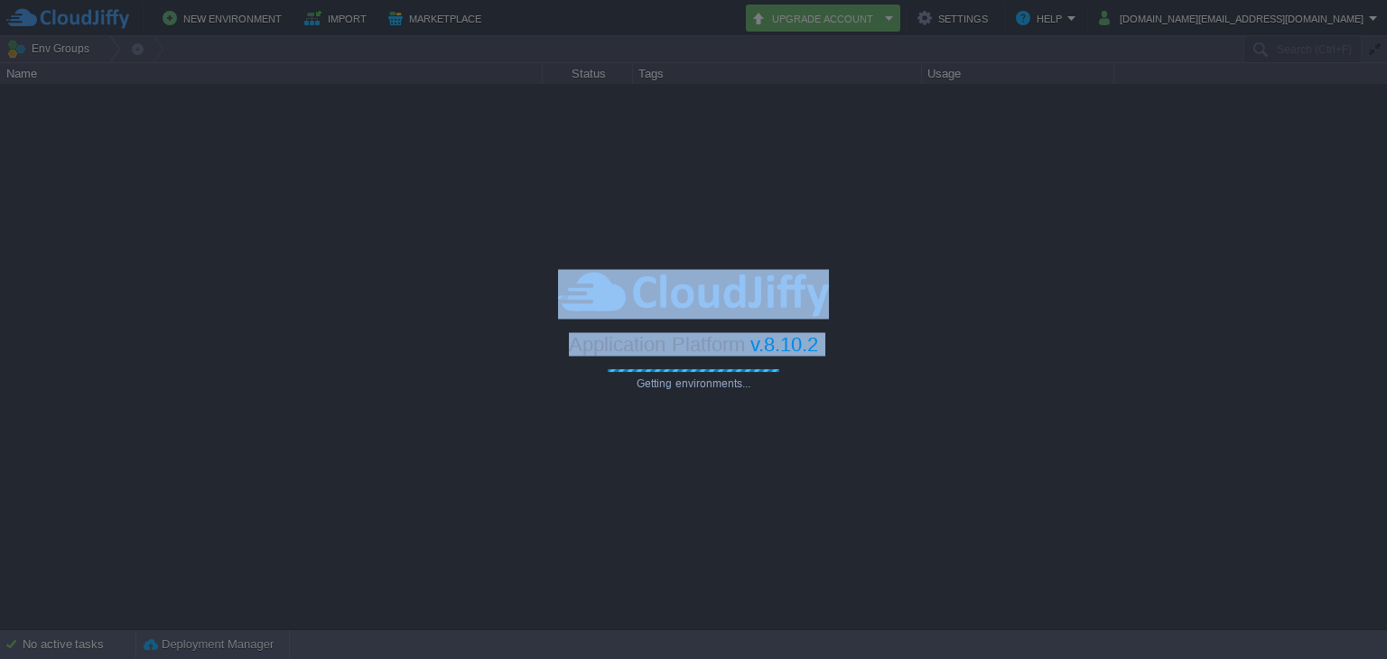
click at [881, 326] on body "New Environment Import Marketplace Bonus ₹0.00 Upgrade Account Settings Help it…" at bounding box center [693, 329] width 1387 height 659
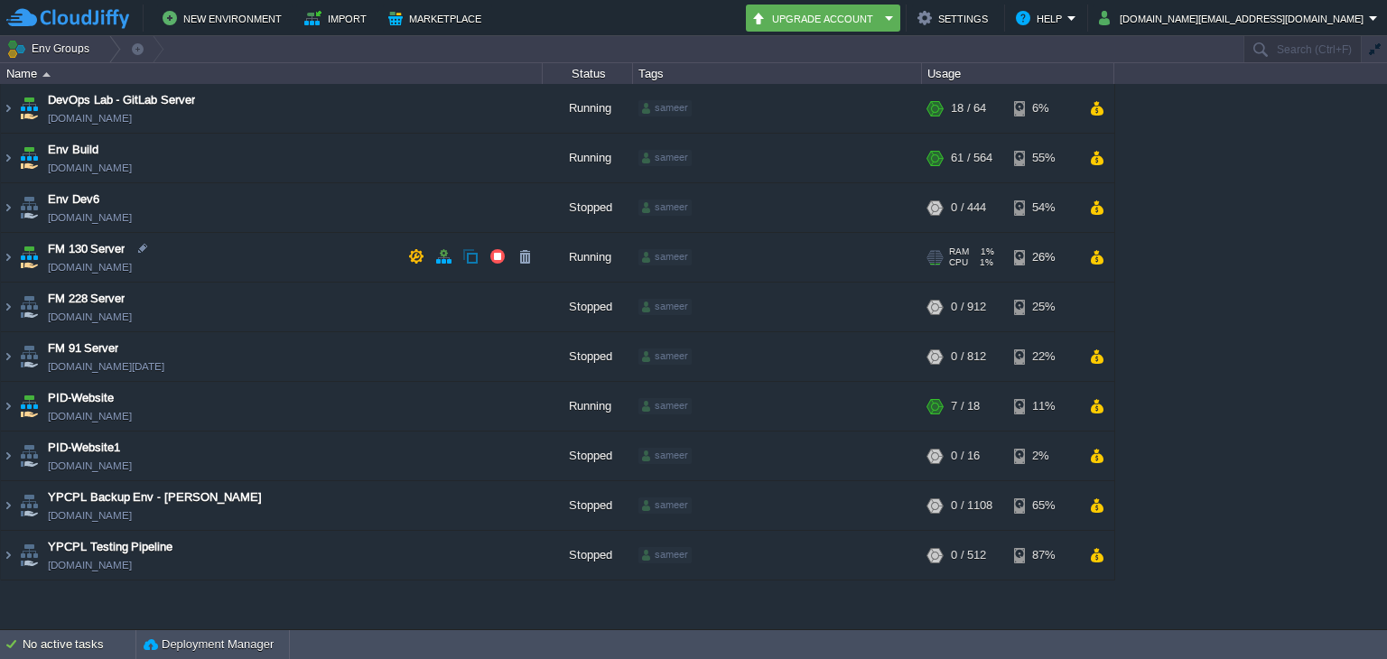
click at [14, 256] on img at bounding box center [8, 257] width 14 height 49
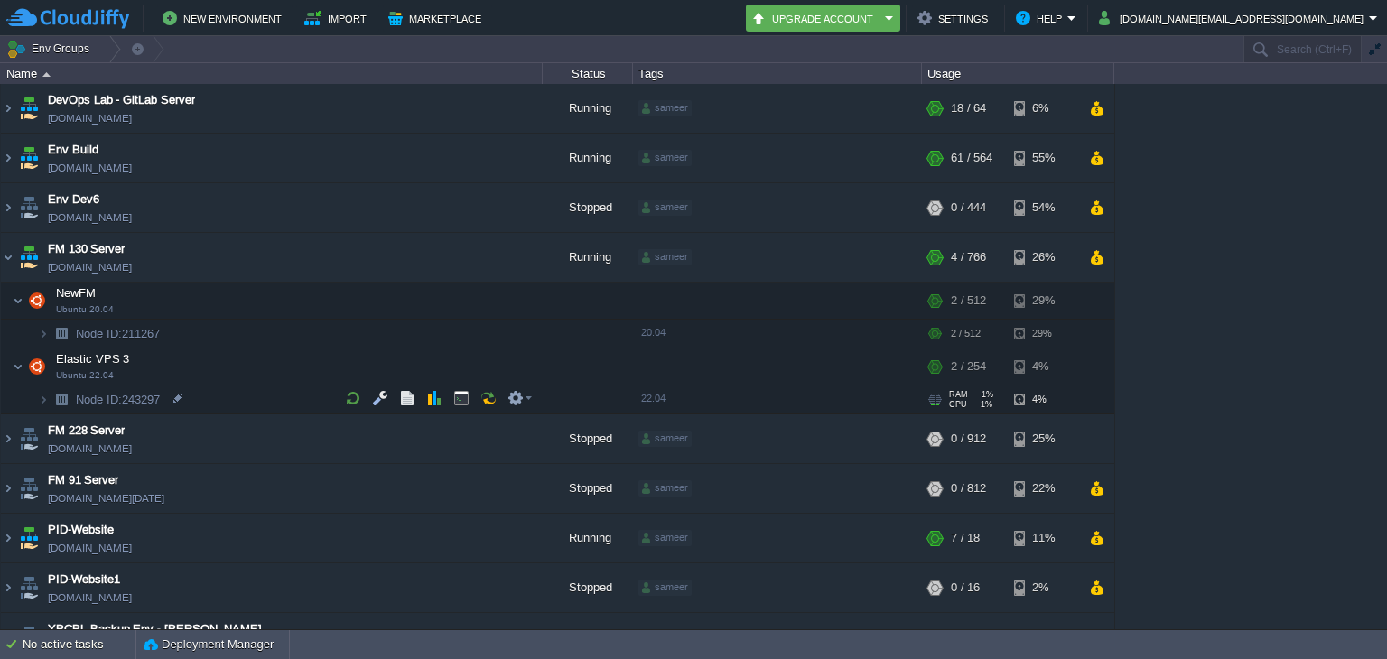
click at [36, 405] on td "Node ID: 243297" at bounding box center [272, 400] width 542 height 29
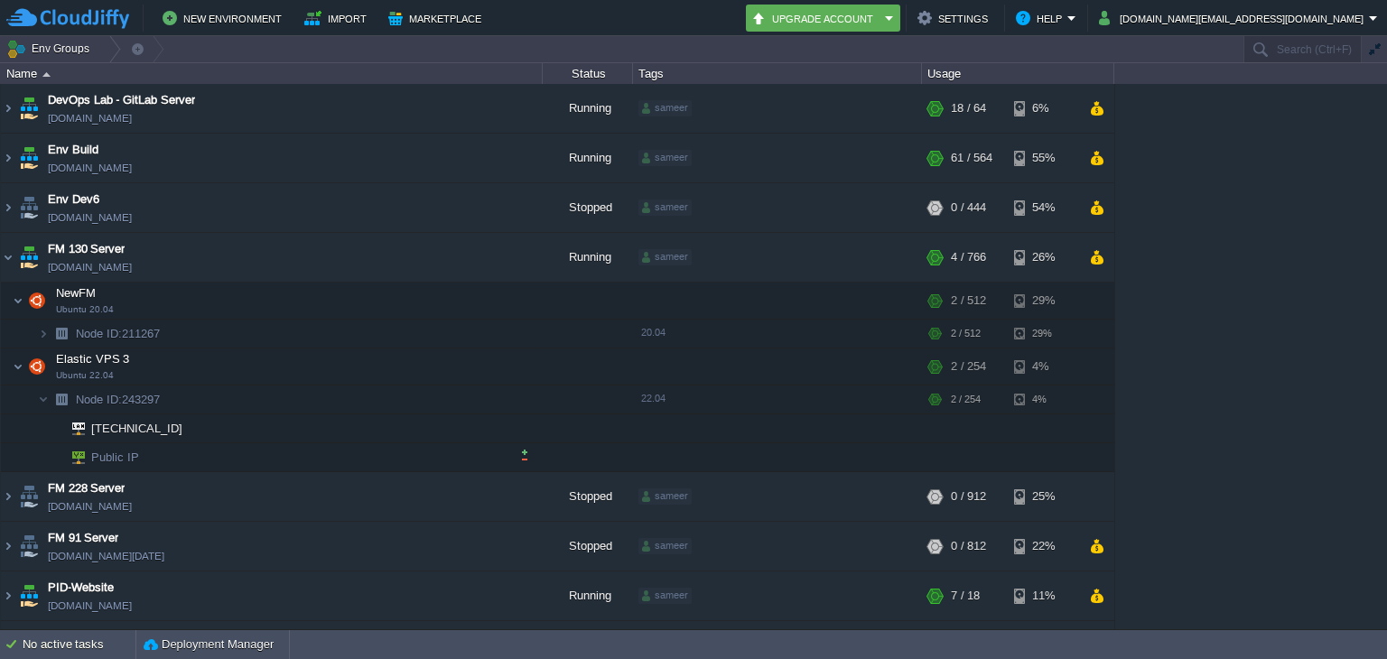
click at [513, 449] on td at bounding box center [524, 454] width 27 height 27
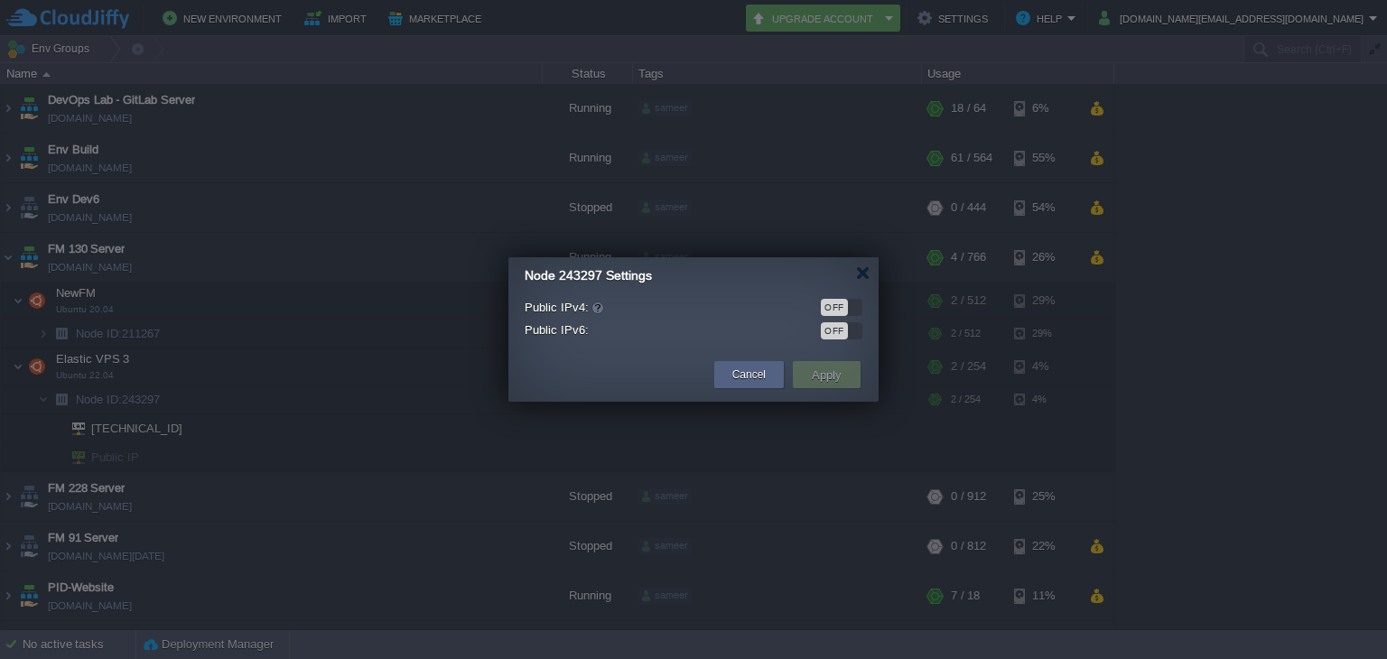
click at [841, 311] on div "OFF" at bounding box center [834, 307] width 27 height 17
click at [841, 349] on div "Cancel Apply" at bounding box center [693, 375] width 370 height 52
click at [842, 369] on button "Apply" at bounding box center [826, 375] width 41 height 22
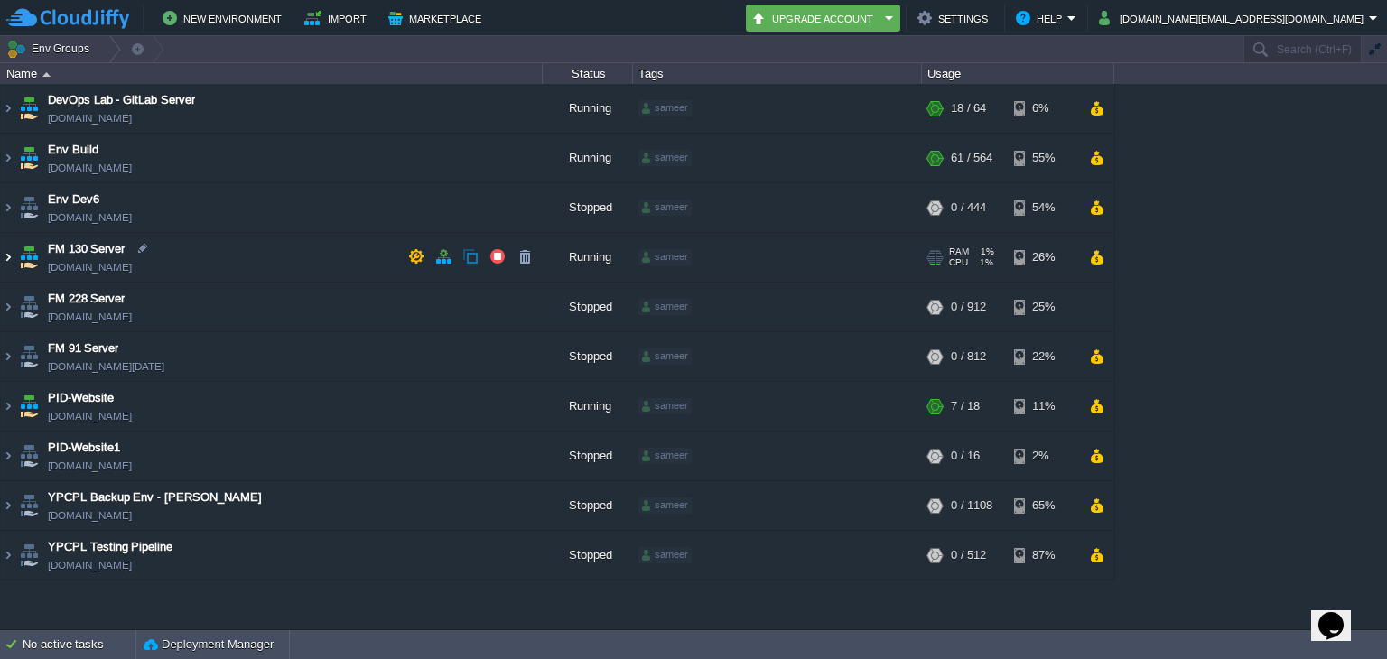
click at [7, 251] on img at bounding box center [8, 257] width 14 height 49
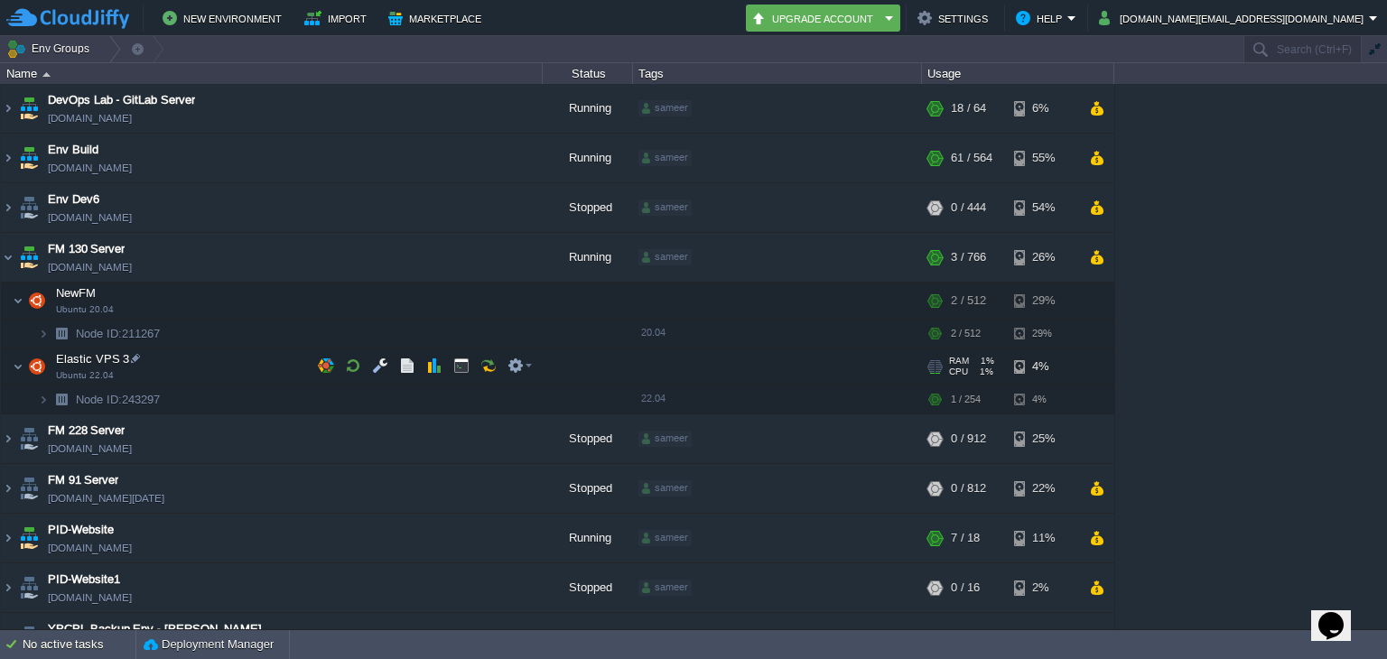
click at [36, 399] on img at bounding box center [25, 394] width 25 height 16
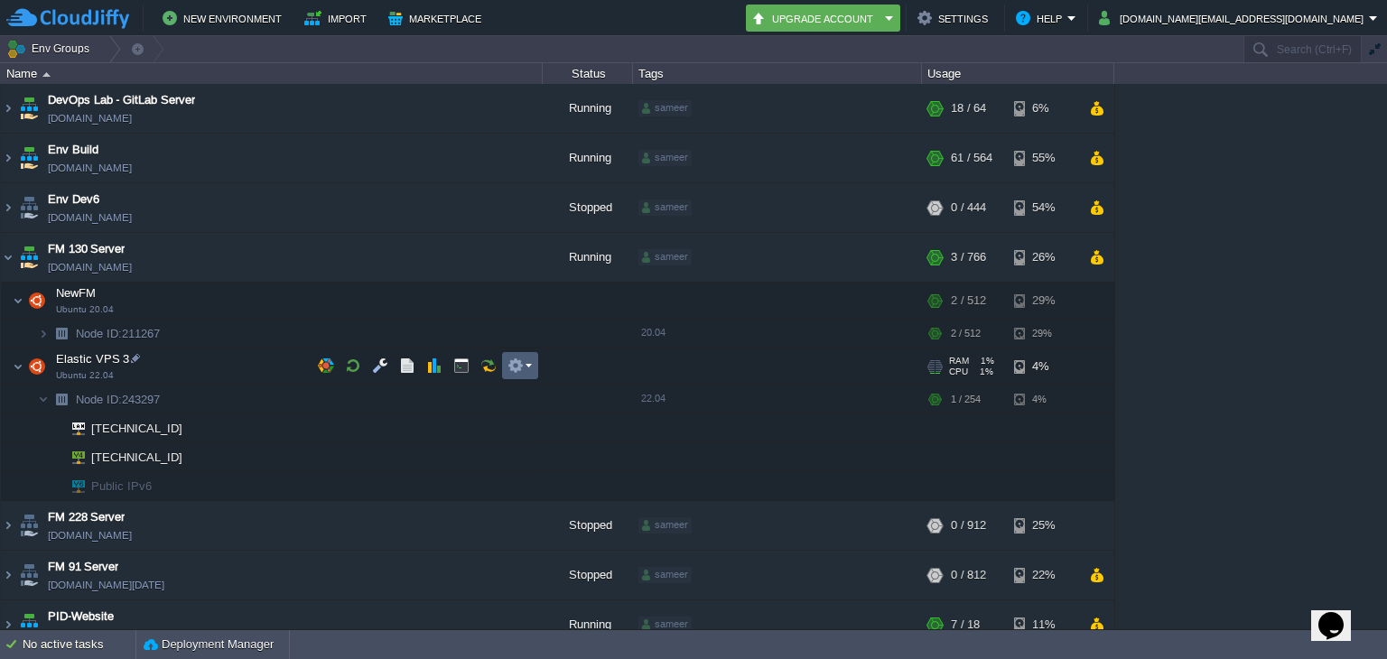
click at [514, 367] on button "button" at bounding box center [515, 366] width 16 height 16
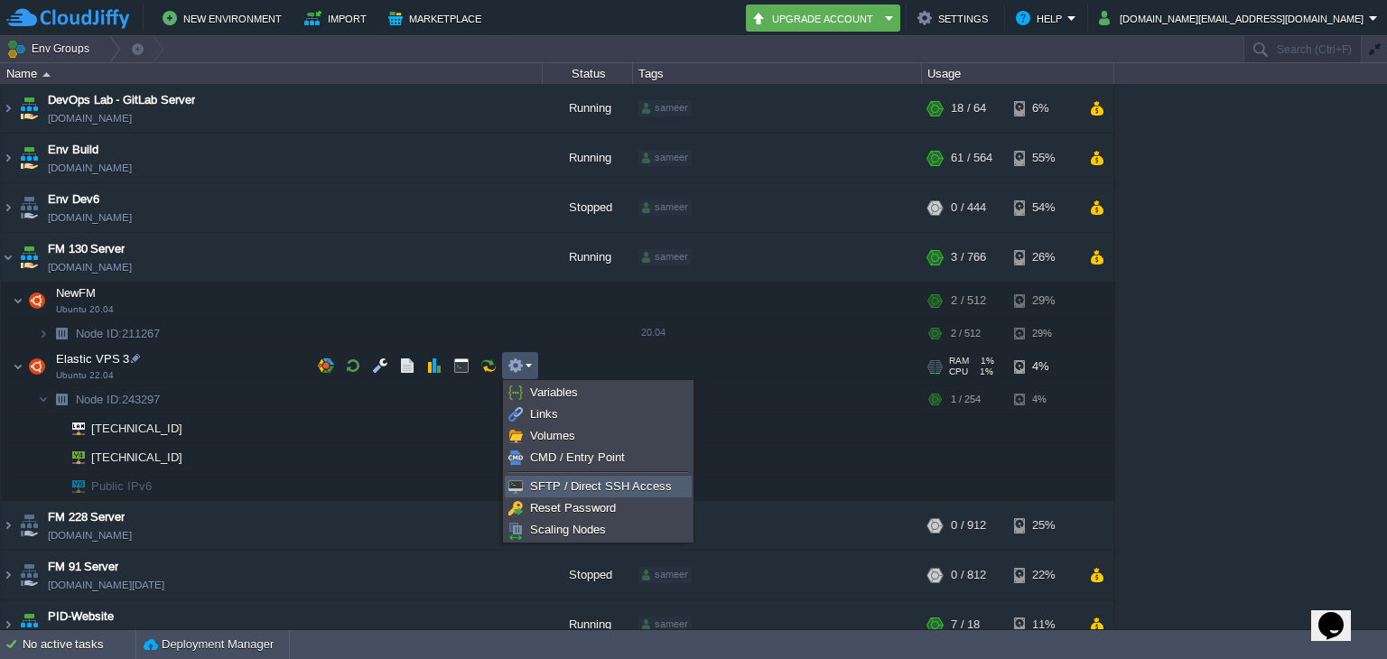
click at [545, 477] on link "SFTP / Direct SSH Access" at bounding box center [598, 487] width 185 height 20
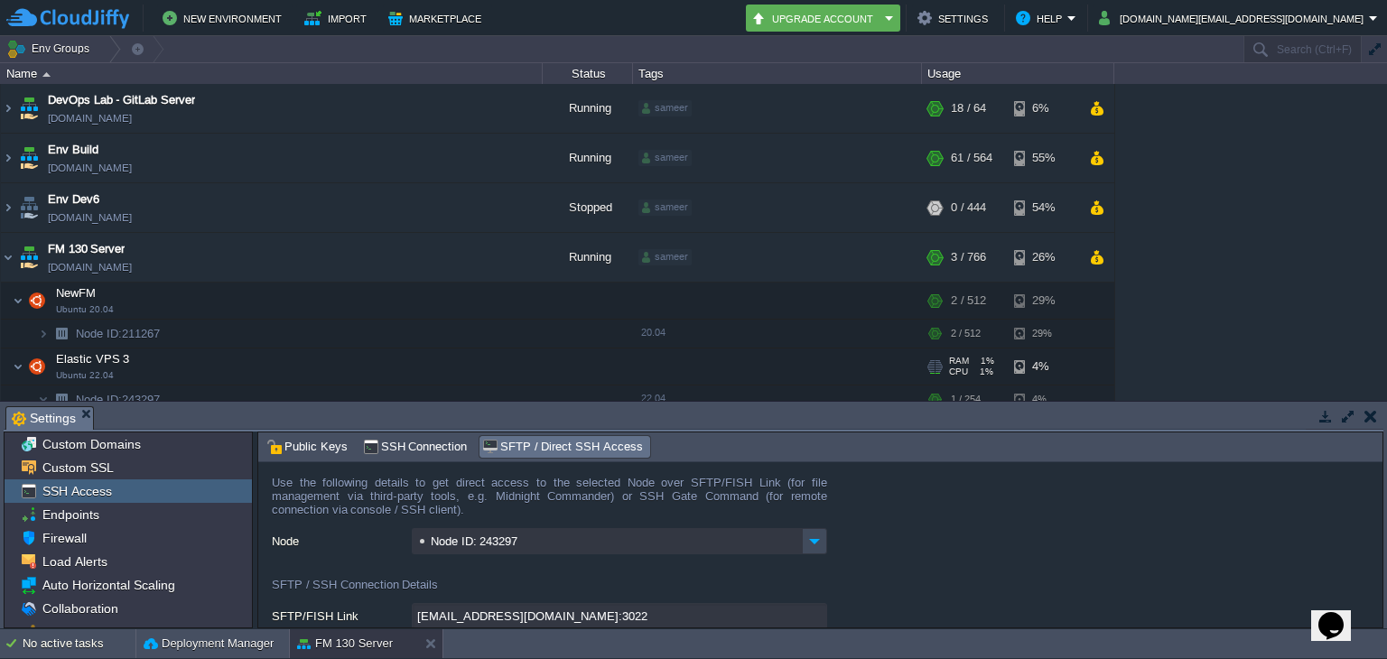
click at [1358, 415] on div at bounding box center [1344, 416] width 76 height 22
click at [1354, 414] on button "button" at bounding box center [1348, 416] width 16 height 16
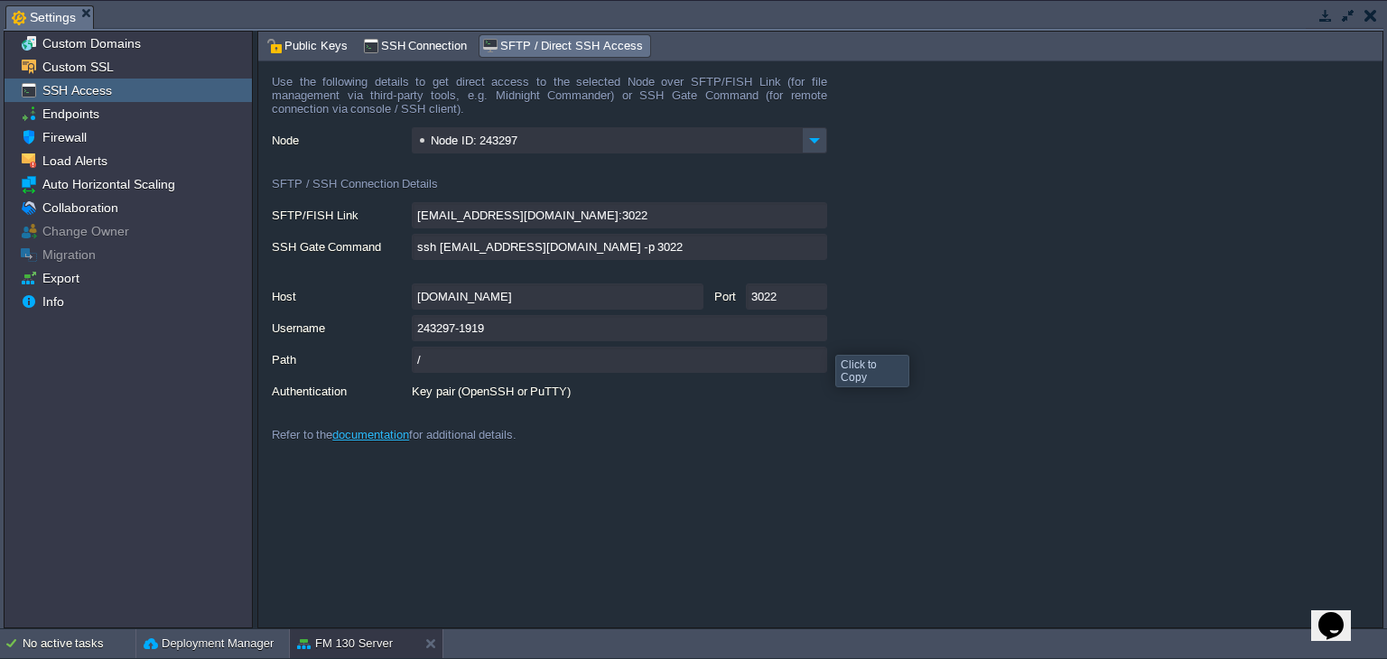
click at [816, 328] on input "243297-1919" at bounding box center [619, 328] width 415 height 26
click at [444, 271] on div at bounding box center [479, 274] width 415 height 18
click at [1181, 301] on div "gate.cloudjiffy.com Port 3022" at bounding box center [827, 296] width 1111 height 26
